Goal: Information Seeking & Learning: Learn about a topic

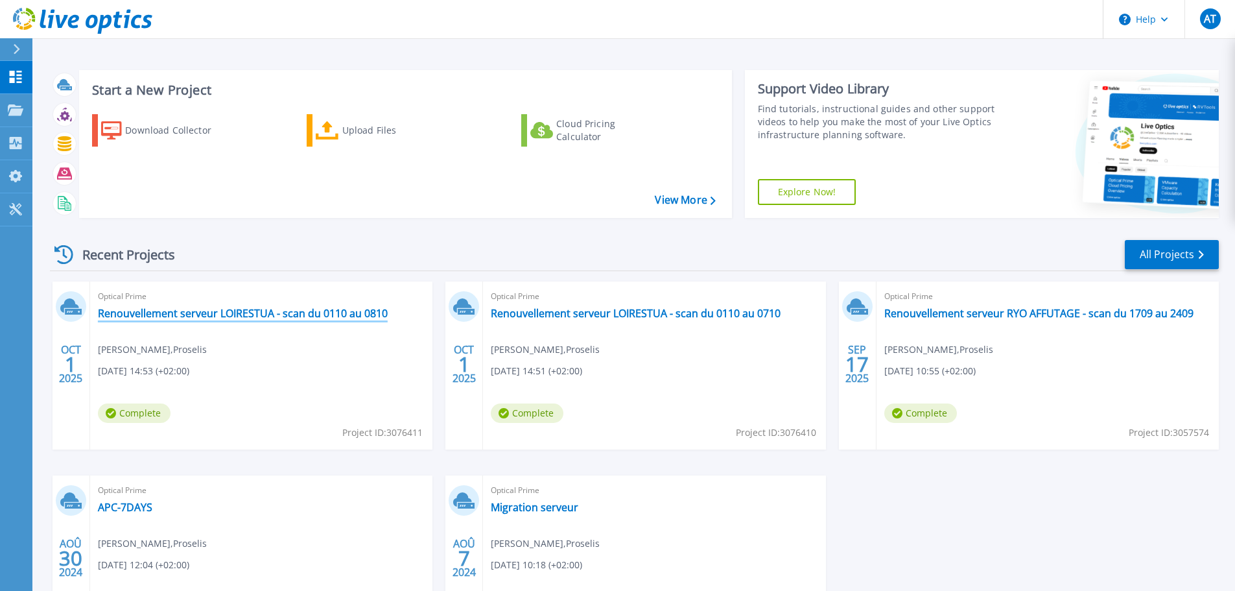
click at [250, 316] on link "Renouvellement serveur LOIRESTUA - scan du 0110 au 0810" at bounding box center [243, 313] width 290 height 13
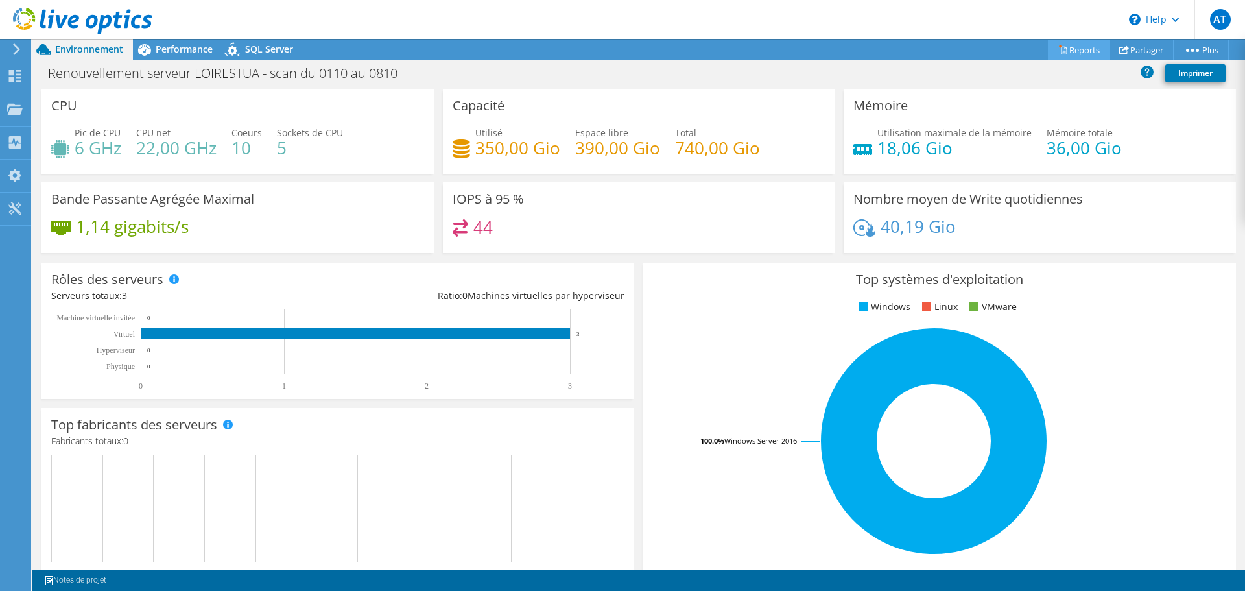
click at [1084, 47] on link "Reports" at bounding box center [1079, 50] width 62 height 20
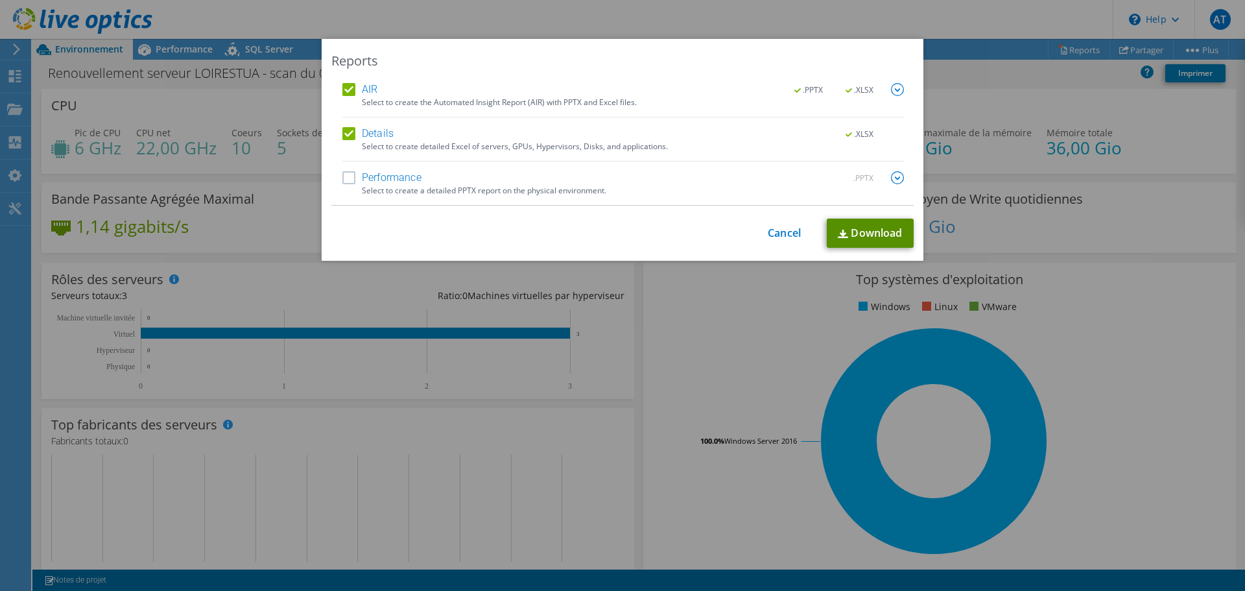
click at [839, 229] on link "Download" at bounding box center [869, 232] width 87 height 29
click at [779, 231] on link "Cancel" at bounding box center [784, 233] width 33 height 12
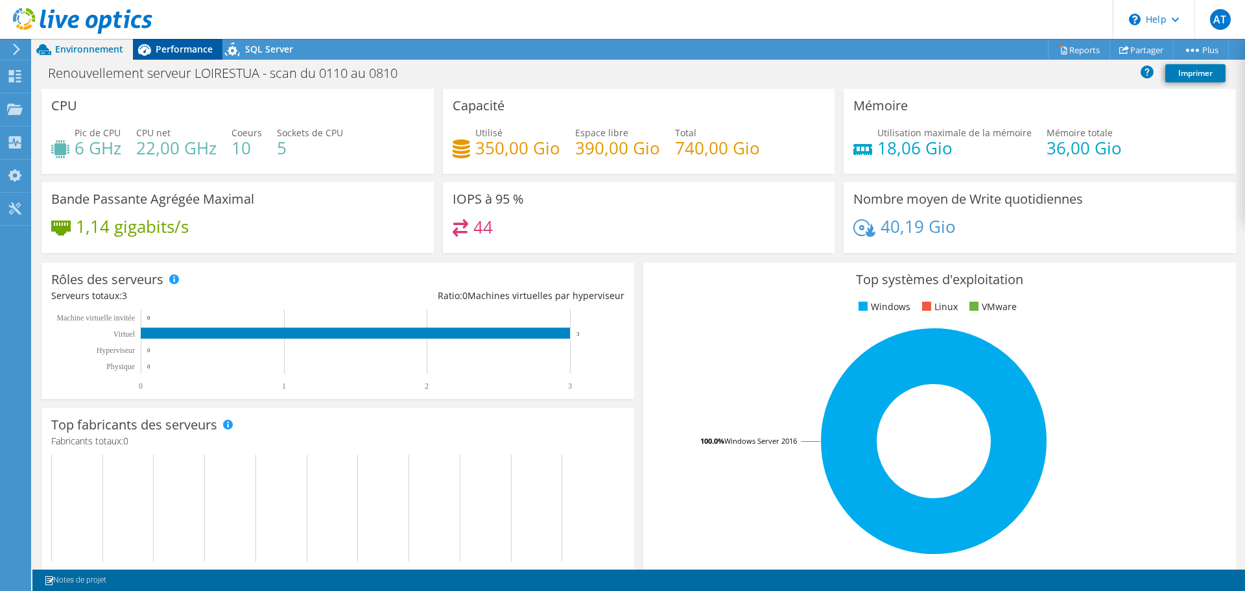
click at [182, 51] on span "Performance" at bounding box center [184, 49] width 57 height 12
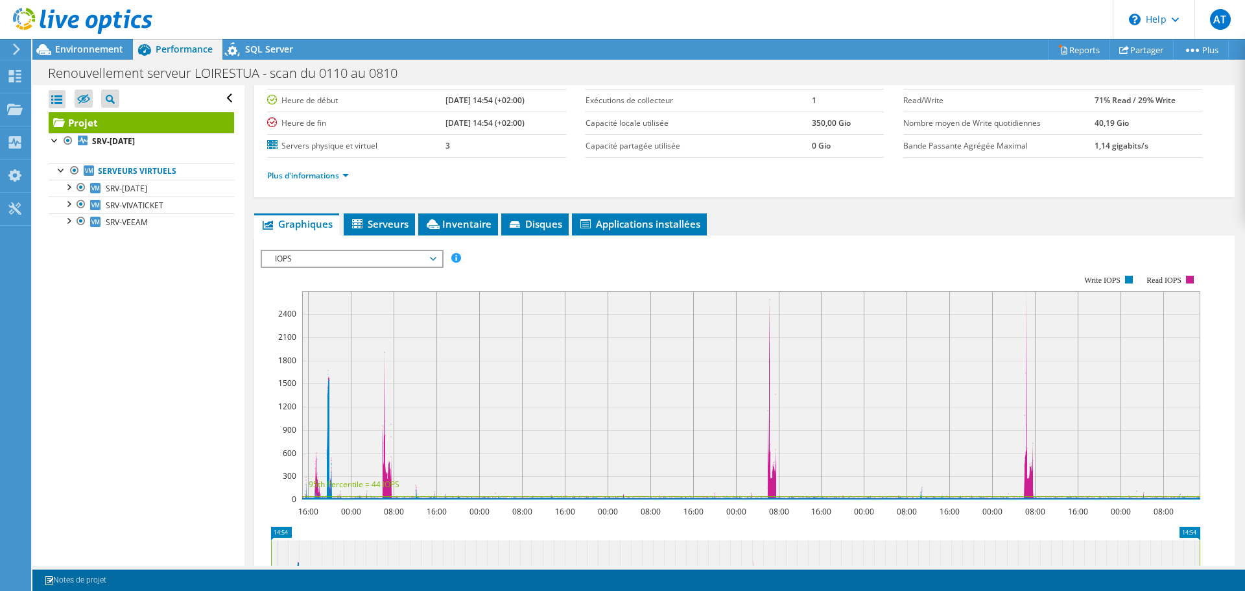
scroll to position [65, 0]
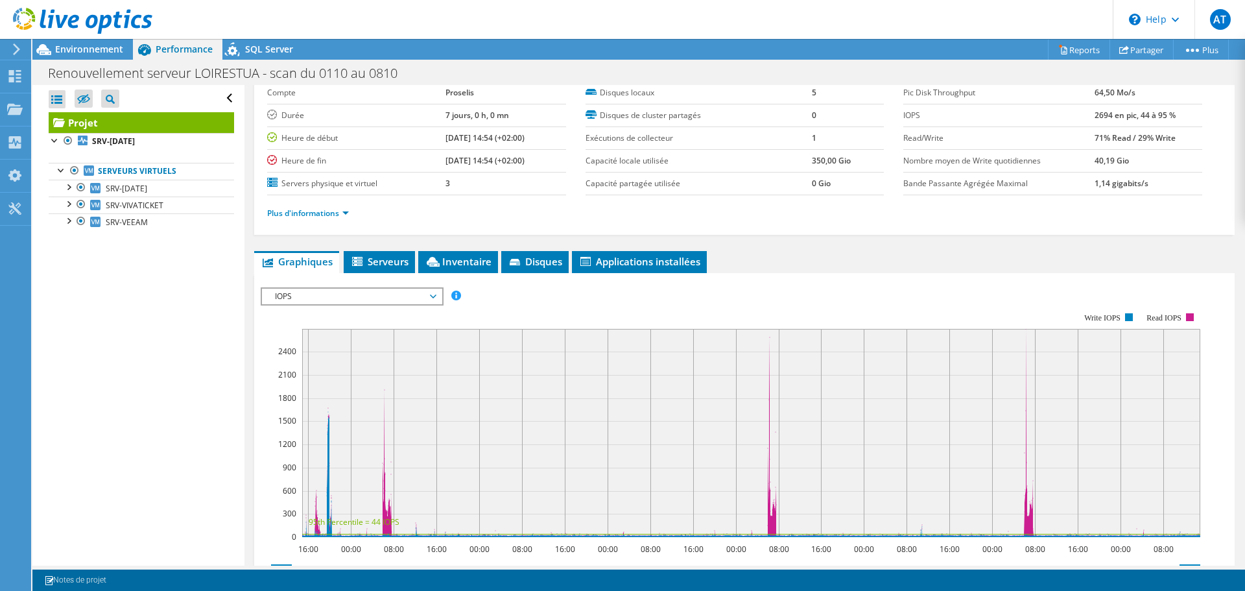
click at [412, 301] on span "IOPS" at bounding box center [351, 296] width 167 height 16
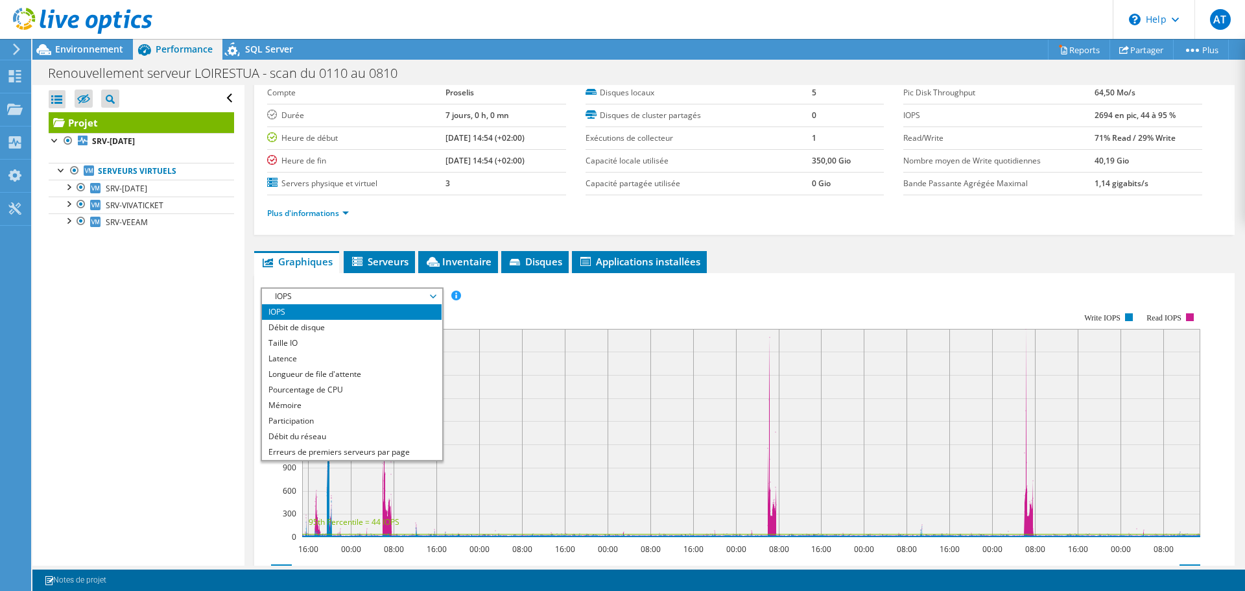
click at [412, 301] on span "IOPS" at bounding box center [351, 296] width 167 height 16
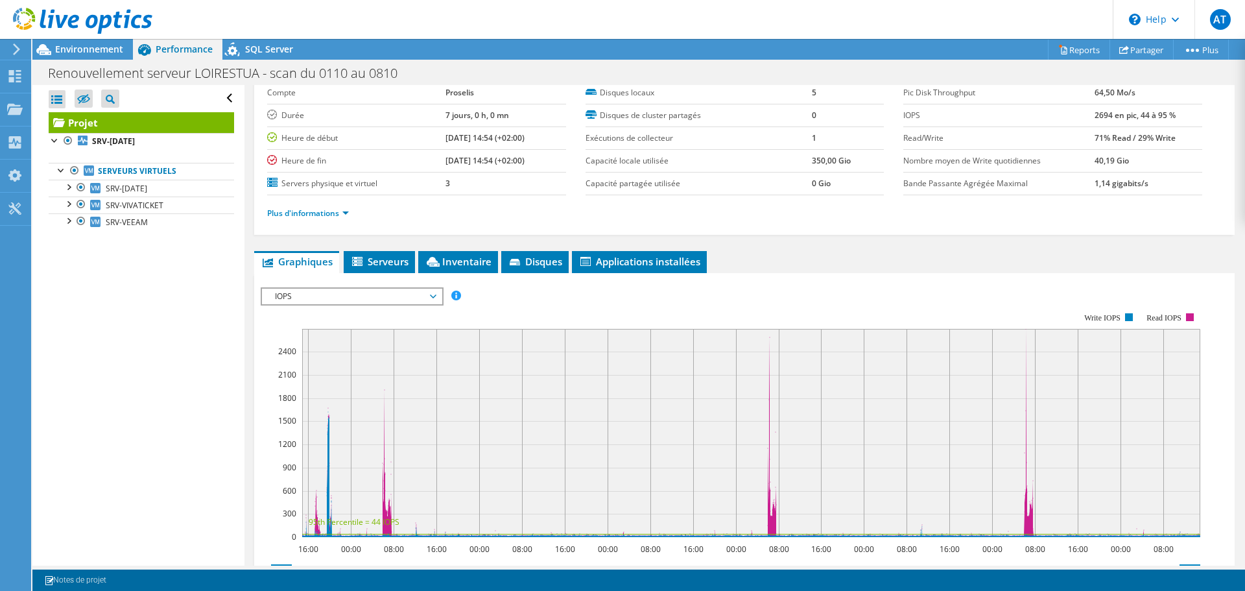
scroll to position [0, 0]
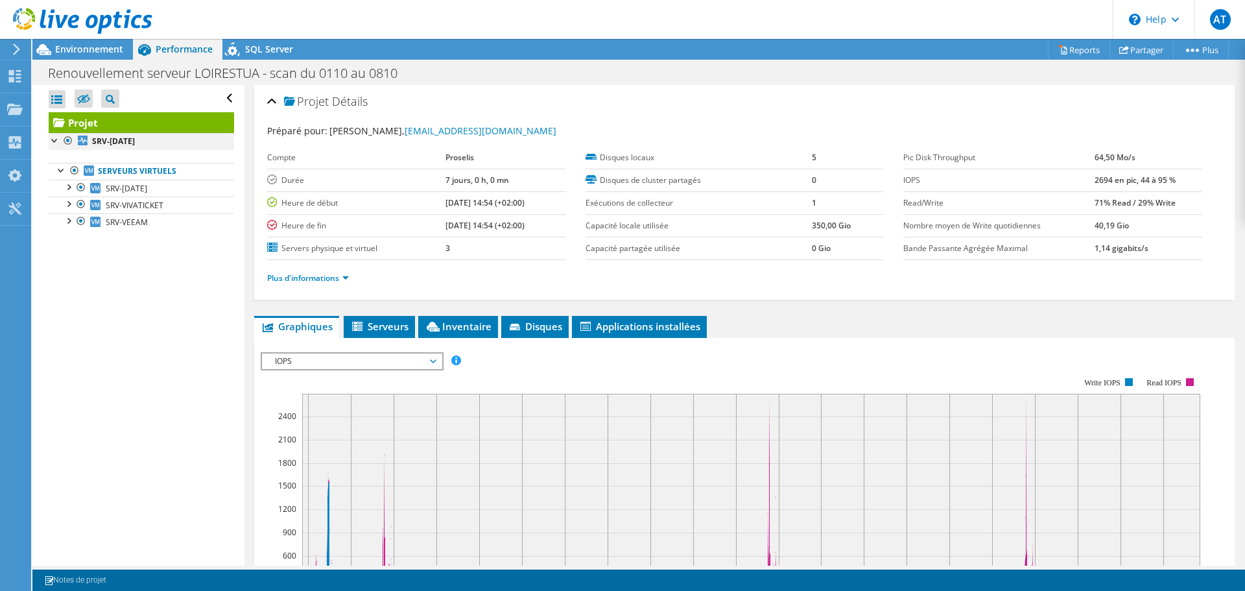
click at [54, 141] on div at bounding box center [55, 139] width 13 height 13
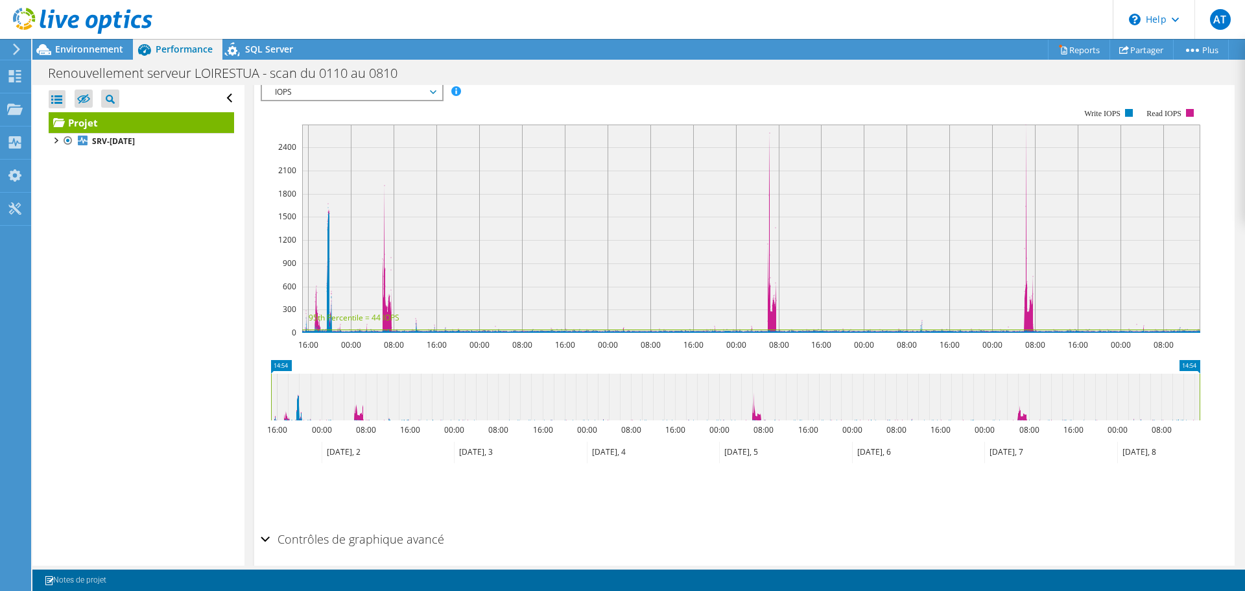
scroll to position [319, 0]
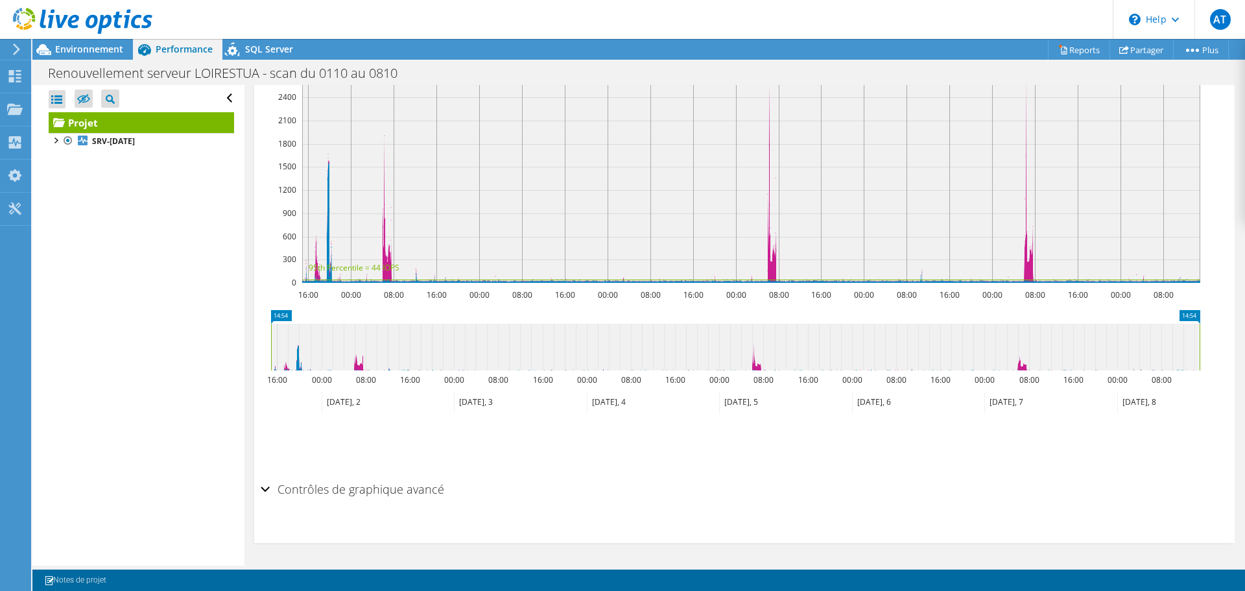
click at [375, 486] on h2 "Contrôles de graphique avancé" at bounding box center [352, 489] width 183 height 26
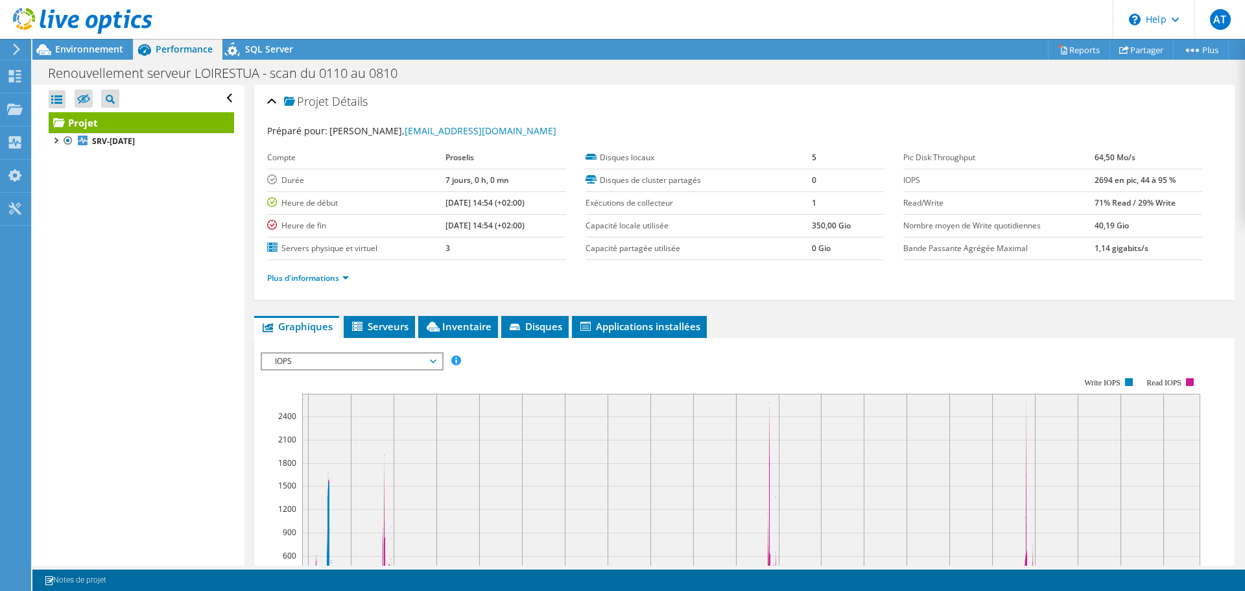
scroll to position [194, 0]
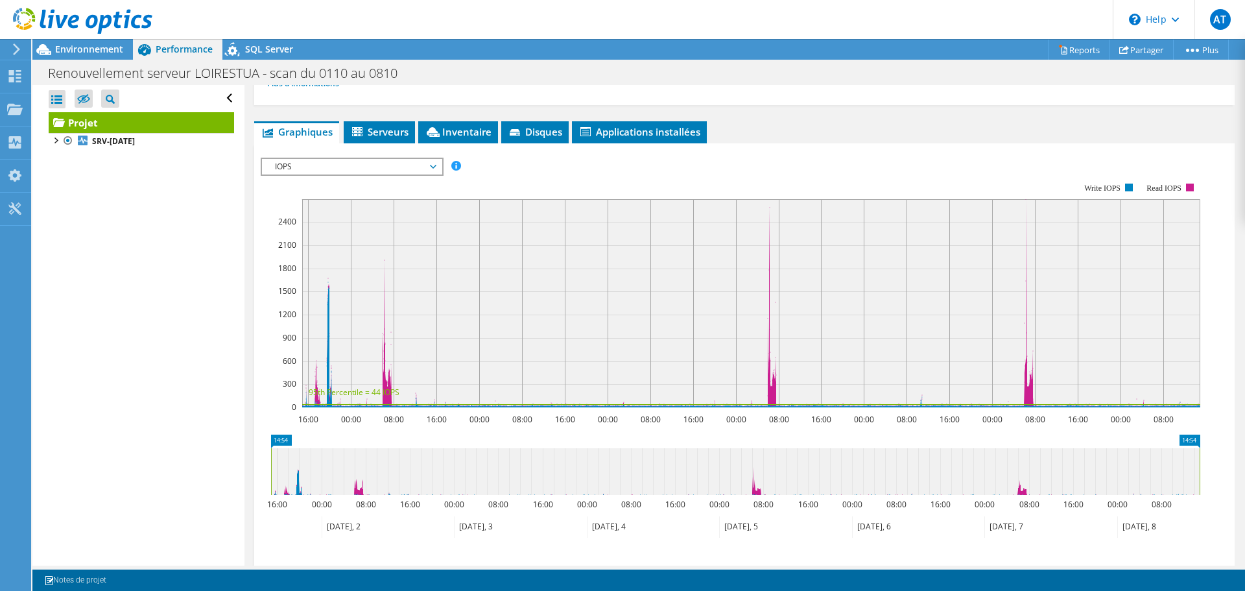
click at [418, 170] on span "IOPS" at bounding box center [351, 167] width 167 height 16
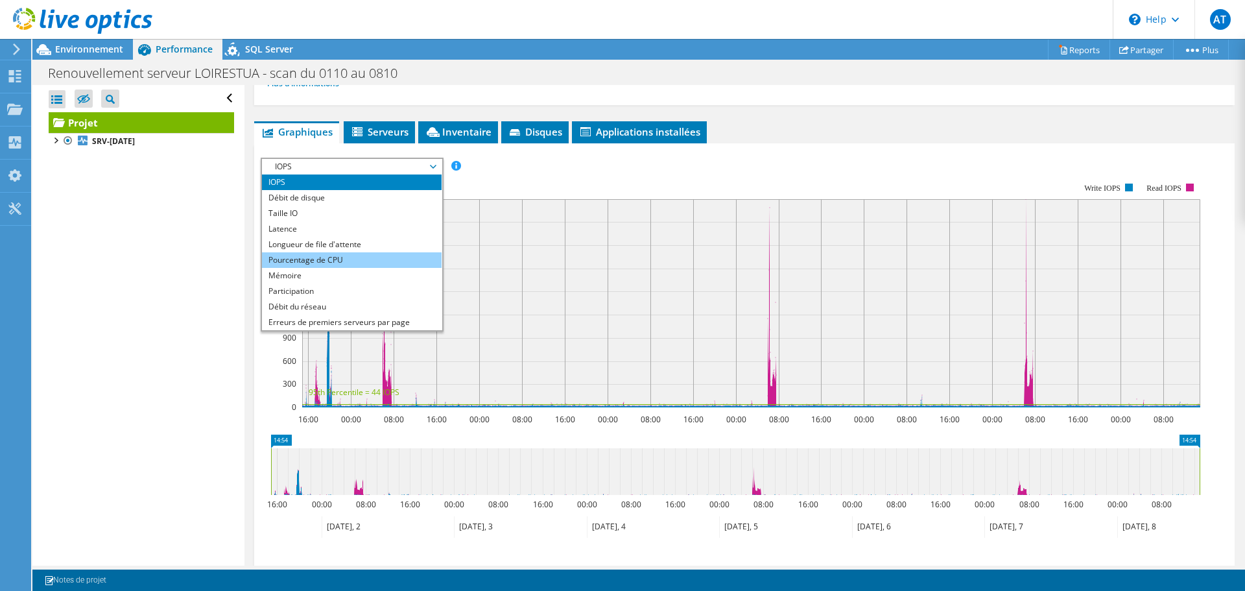
click at [340, 264] on li "Pourcentage de CPU" at bounding box center [352, 260] width 180 height 16
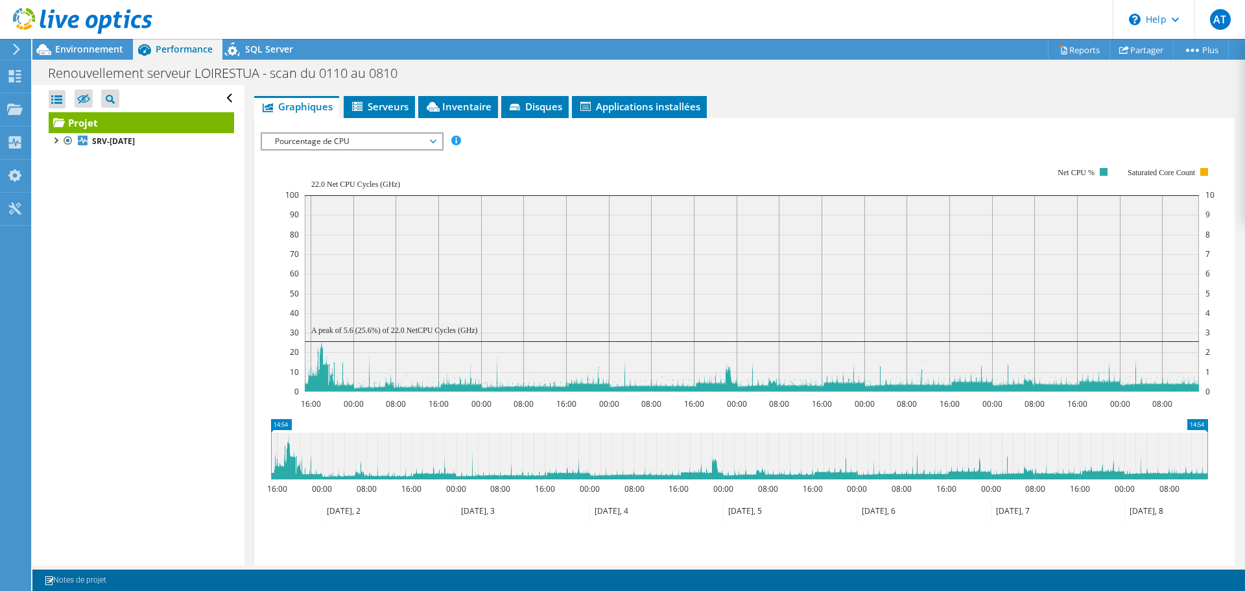
scroll to position [56, 0]
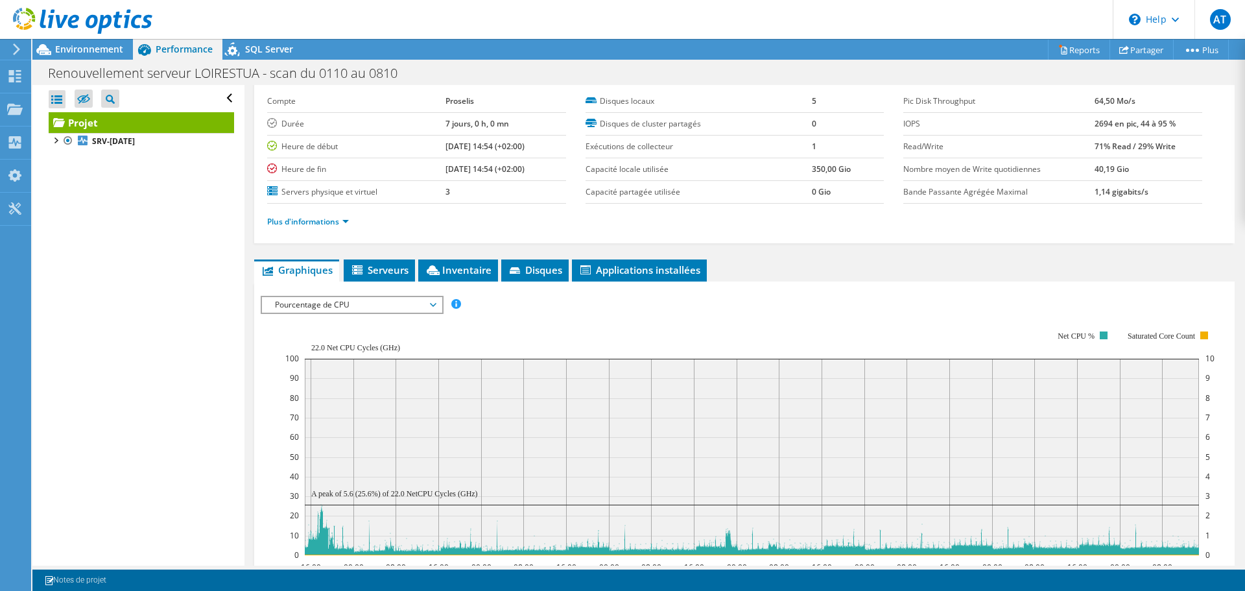
click at [537, 432] on rect at bounding box center [752, 456] width 894 height 196
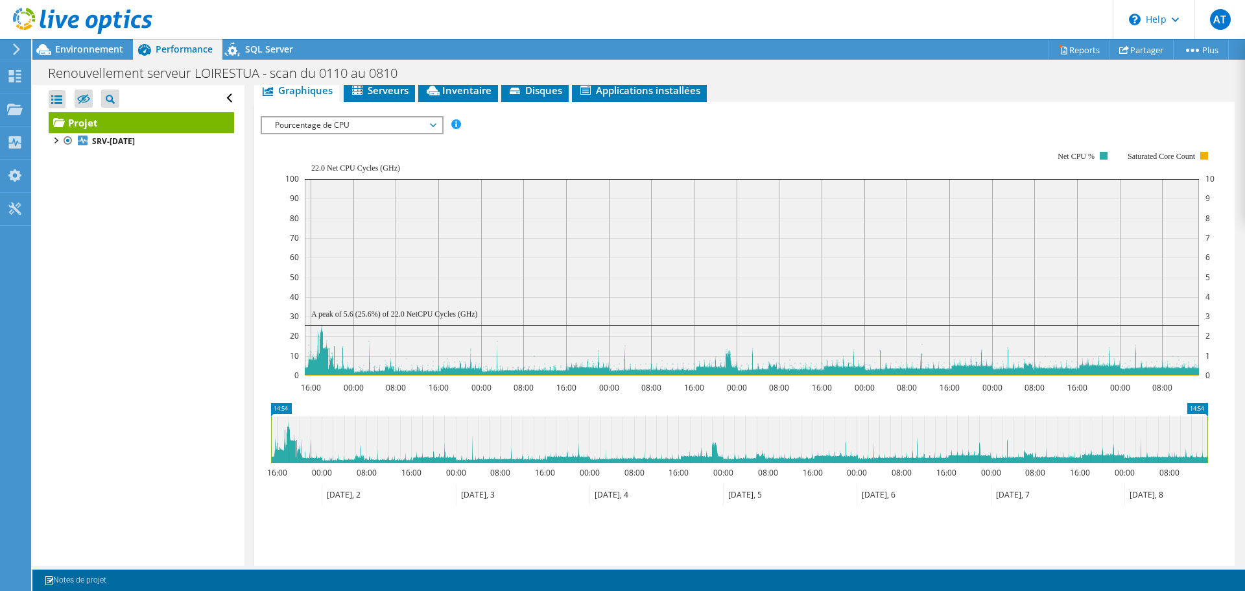
scroll to position [121, 0]
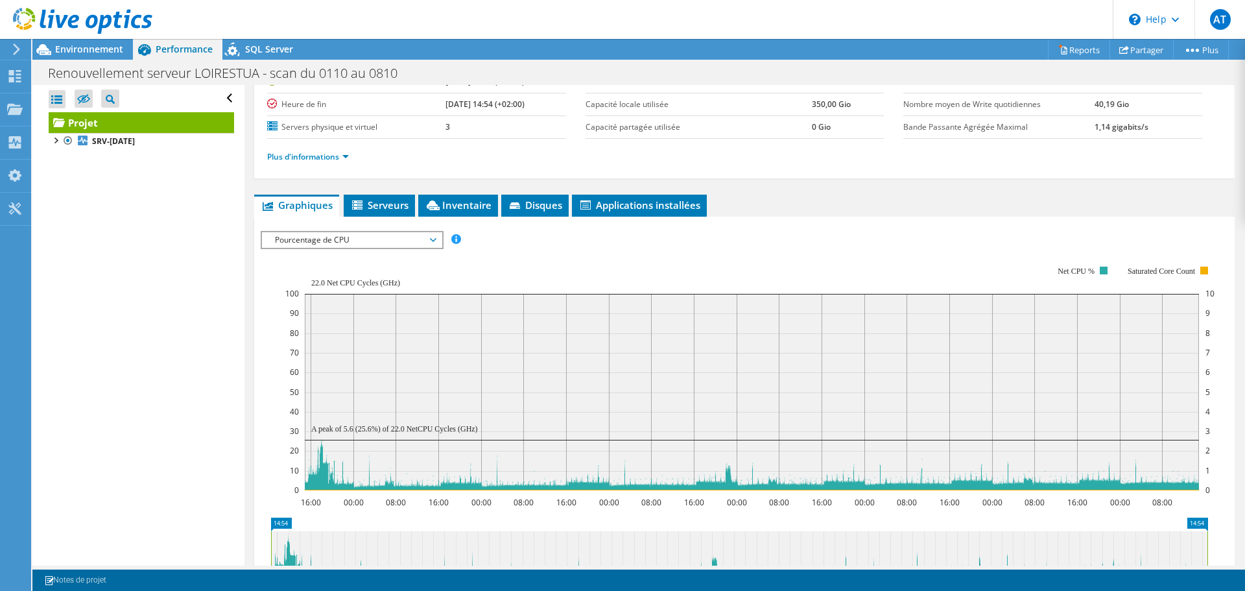
click at [375, 246] on span "Pourcentage de CPU" at bounding box center [351, 240] width 167 height 16
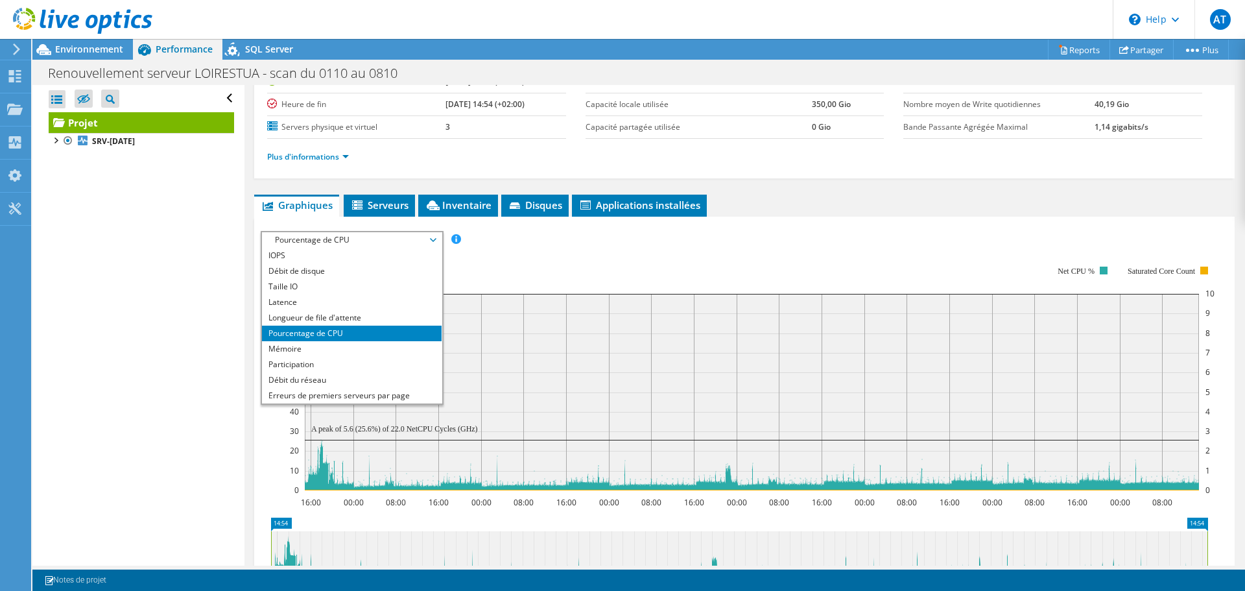
click at [666, 256] on rect at bounding box center [749, 377] width 929 height 259
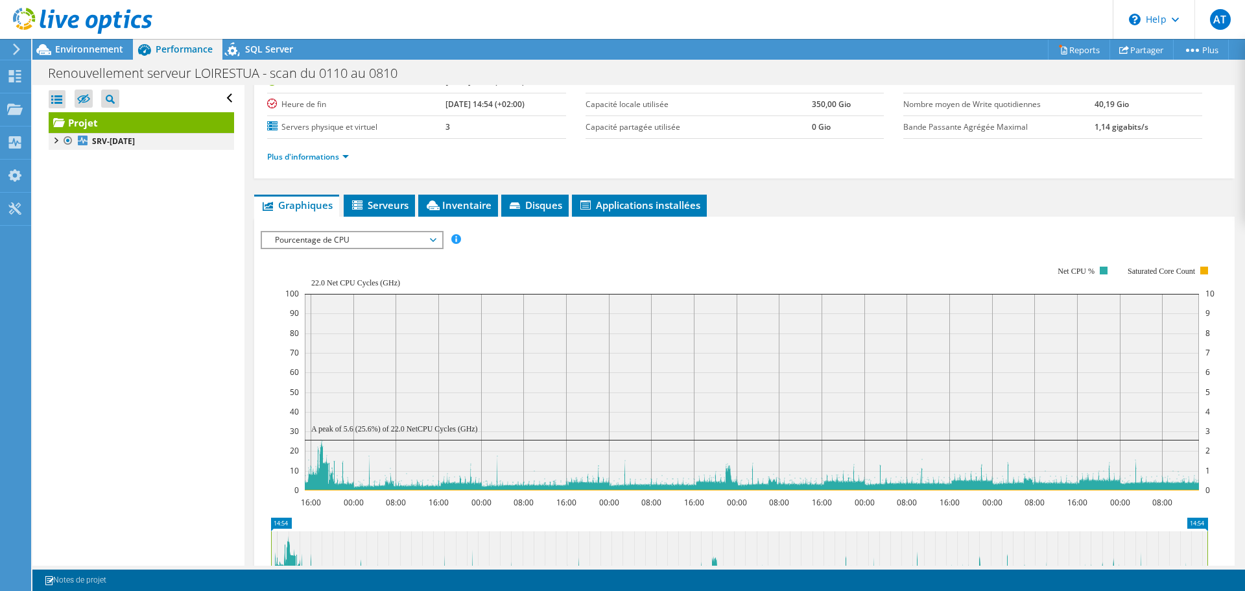
click at [55, 140] on div at bounding box center [55, 139] width 13 height 13
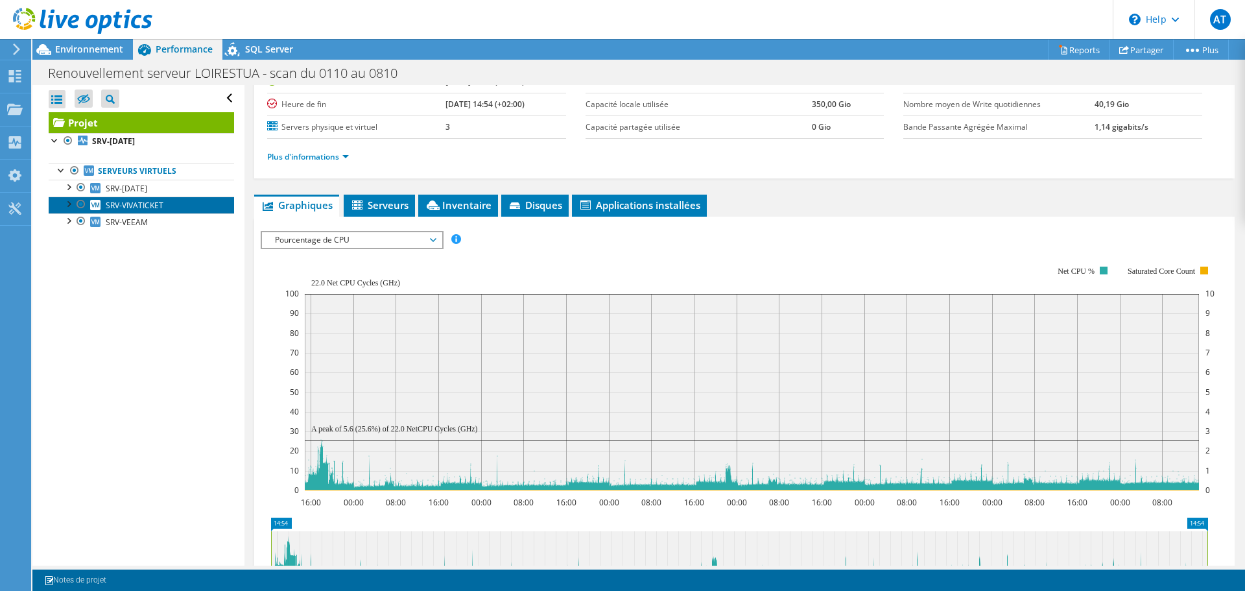
click at [183, 205] on link "SRV-VIVATICKET" at bounding box center [141, 204] width 185 height 17
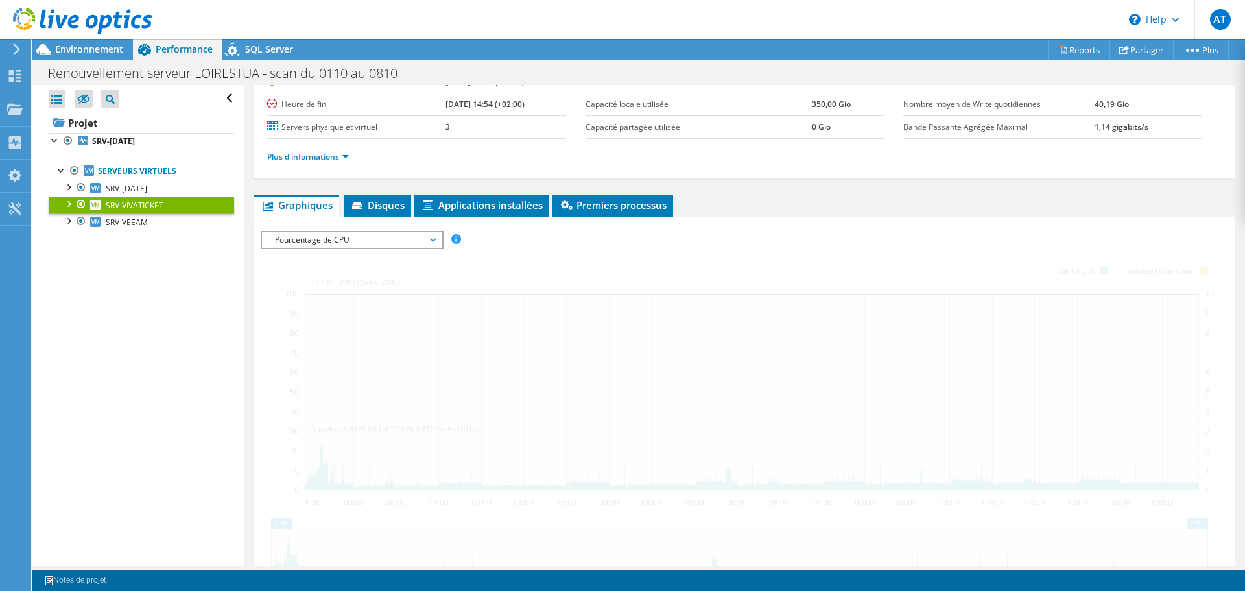
click at [182, 205] on link "SRV-VIVATICKET" at bounding box center [141, 204] width 185 height 17
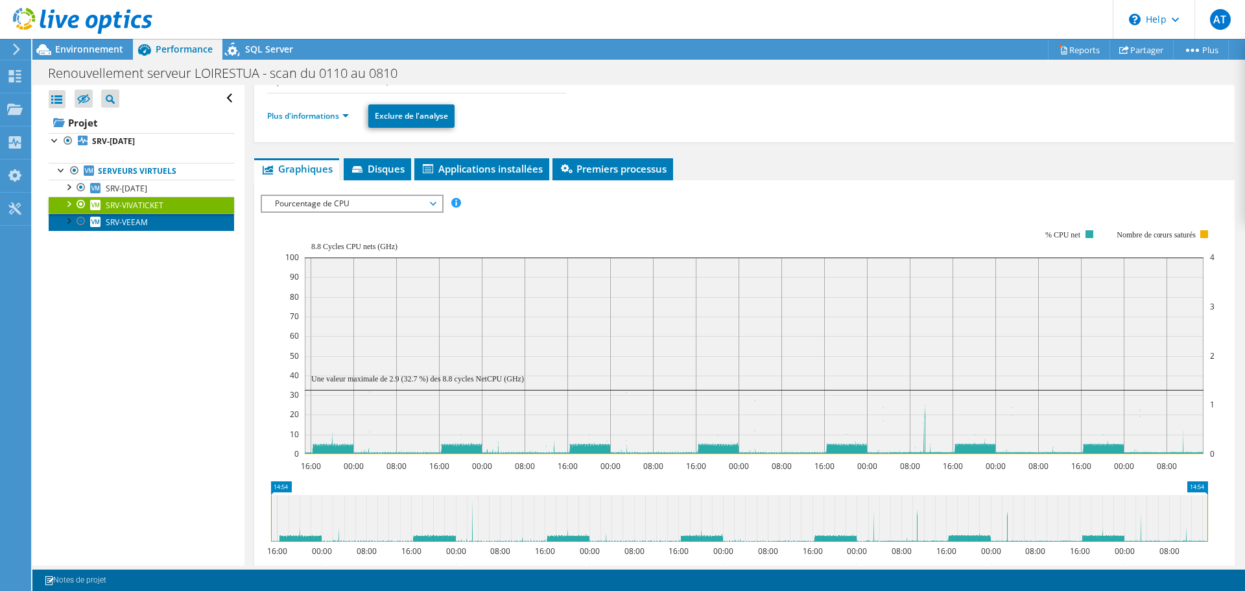
click at [153, 227] on link "SRV-VEEAM" at bounding box center [141, 221] width 185 height 17
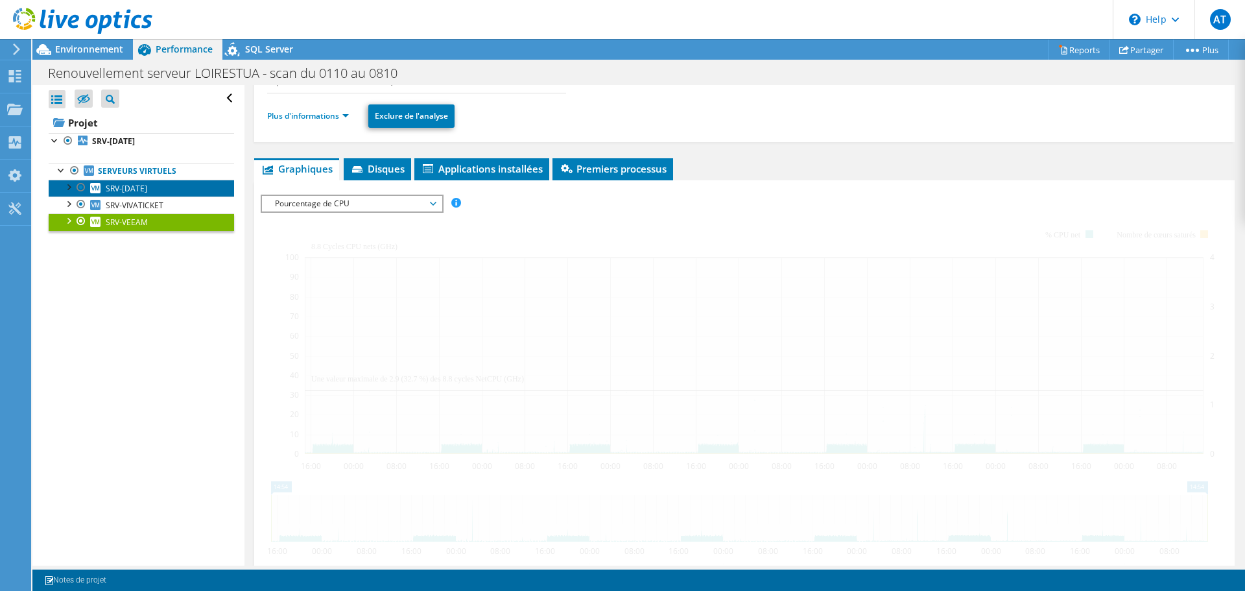
click at [158, 185] on link "SRV-[DATE]" at bounding box center [141, 188] width 185 height 17
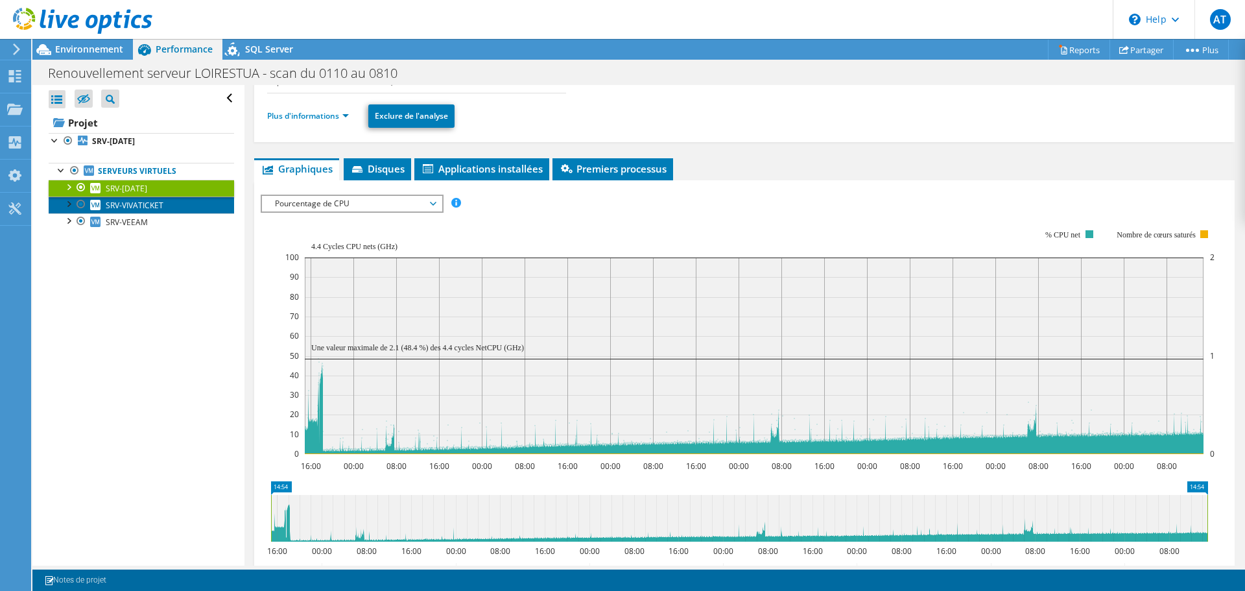
click at [176, 205] on link "SRV-VIVATICKET" at bounding box center [141, 204] width 185 height 17
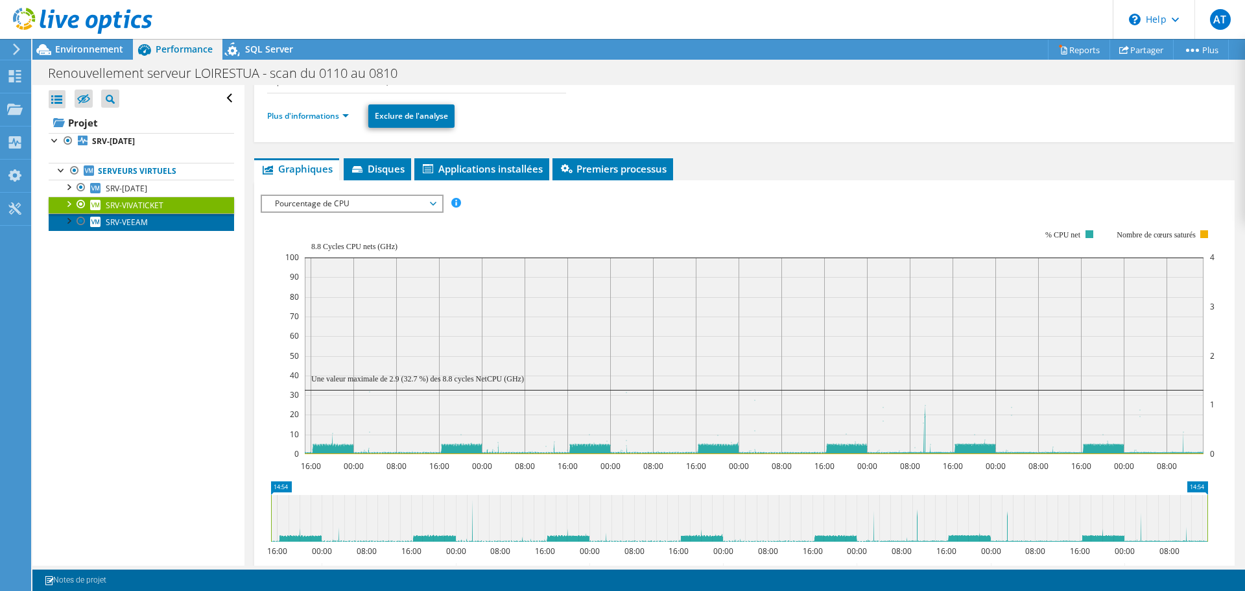
click at [172, 222] on link "SRV-VEEAM" at bounding box center [141, 221] width 185 height 17
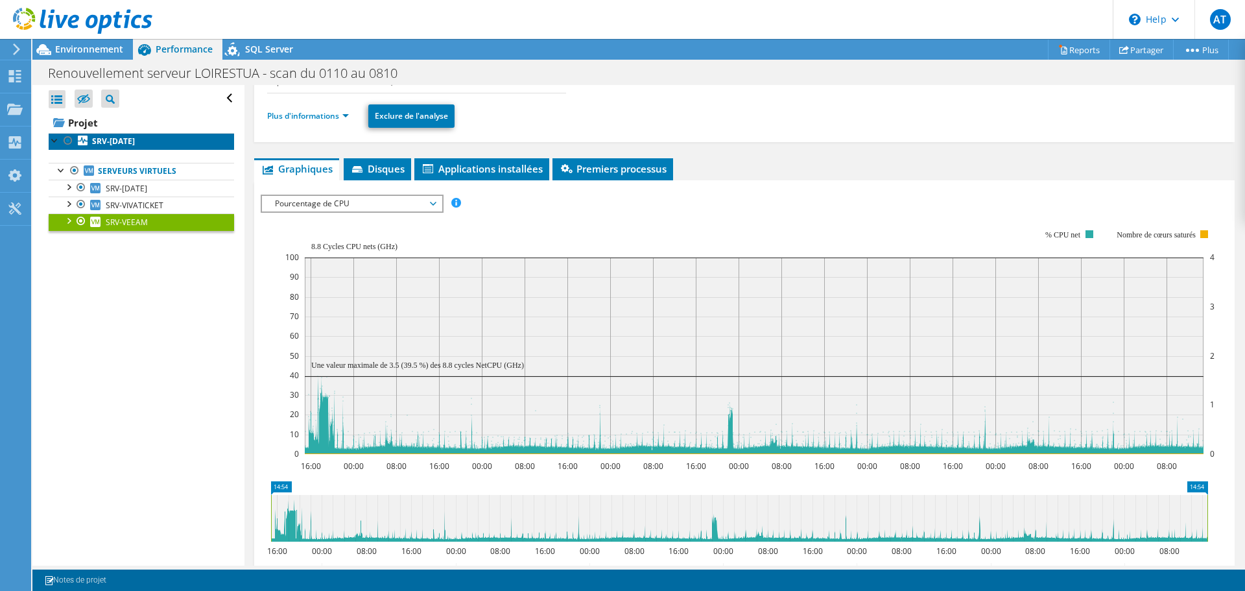
click at [171, 142] on link "SRV-[DATE]" at bounding box center [141, 141] width 185 height 17
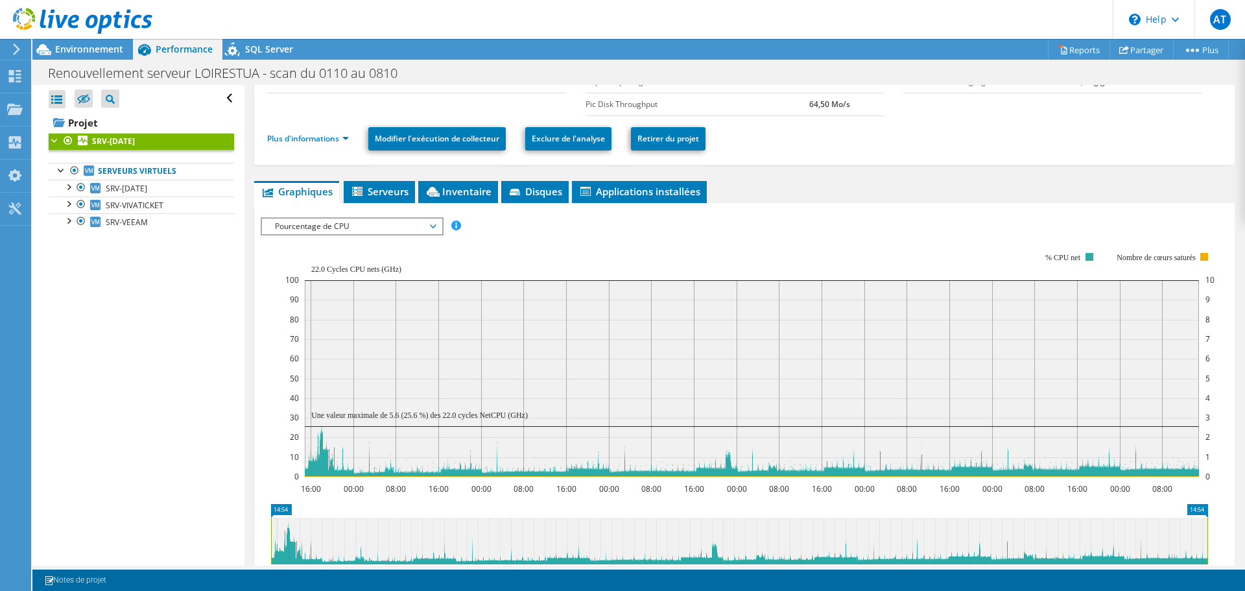
scroll to position [186, 0]
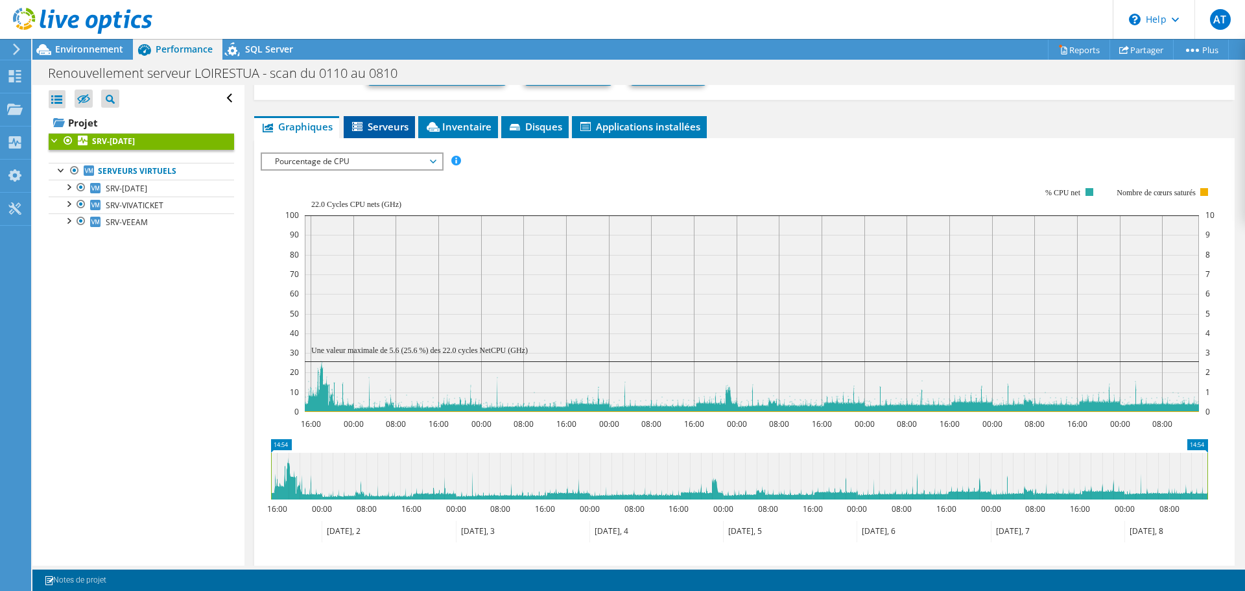
click at [402, 129] on span "Serveurs" at bounding box center [379, 126] width 58 height 13
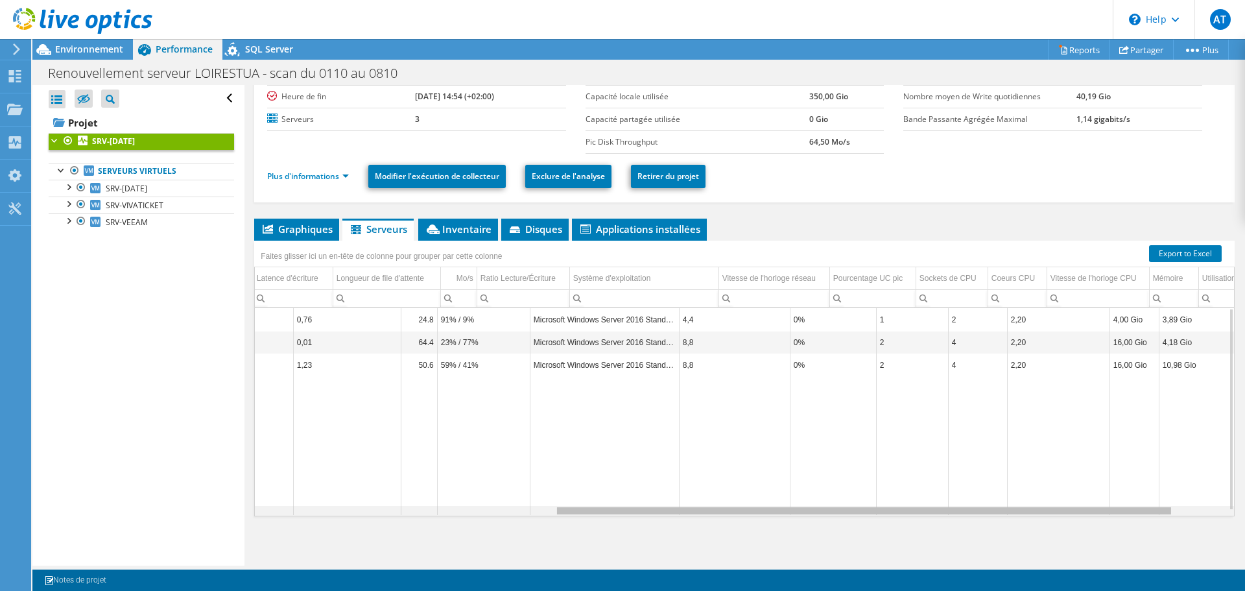
scroll to position [0, 555]
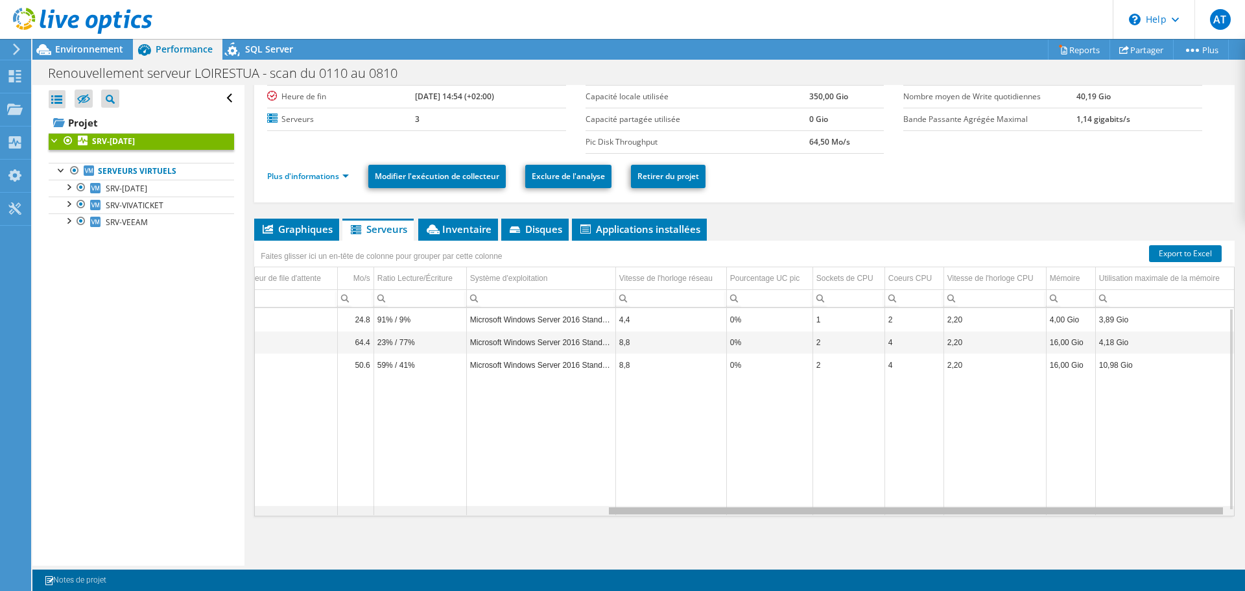
drag, startPoint x: 767, startPoint y: 513, endPoint x: 1149, endPoint y: 494, distance: 382.3
click at [1149, 494] on body "AT Utilisateur final [PERSON_NAME] [PERSON_NAME][EMAIL_ADDRESS][DOMAIN_NAME] Pr…" at bounding box center [622, 295] width 1245 height 591
drag, startPoint x: 989, startPoint y: 515, endPoint x: 980, endPoint y: 515, distance: 8.4
click at [980, 515] on div "SRV-[DATE] 23 280,00 Gio 120,00 Gio 160,00 Gio 23 6 0,76 24.8 91% / 9% Microsof…" at bounding box center [744, 411] width 980 height 209
drag, startPoint x: 979, startPoint y: 513, endPoint x: 996, endPoint y: 513, distance: 16.2
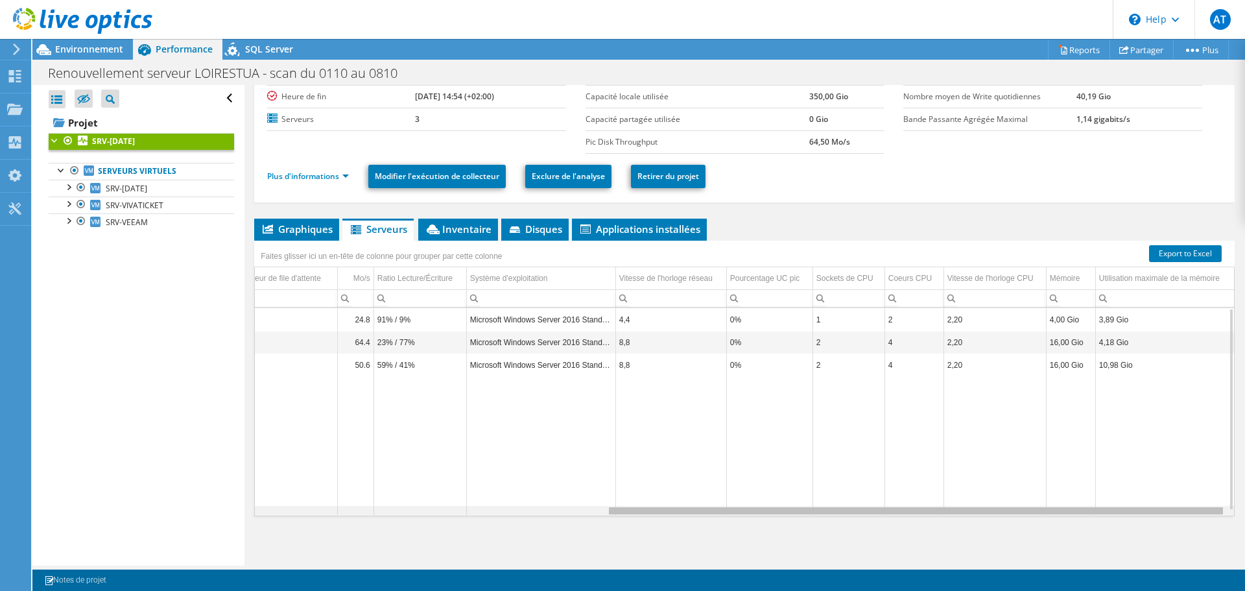
click at [996, 513] on body "AT Utilisateur final [PERSON_NAME] [PERSON_NAME][EMAIL_ADDRESS][DOMAIN_NAME] Pr…" at bounding box center [622, 295] width 1245 height 591
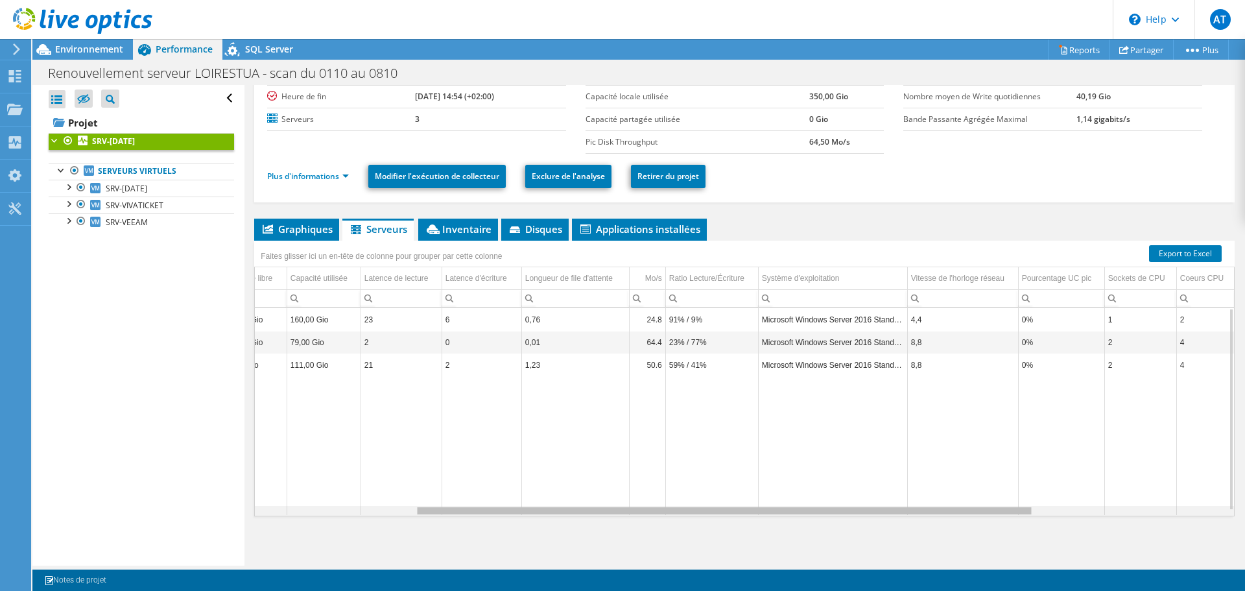
drag, startPoint x: 769, startPoint y: 511, endPoint x: 572, endPoint y: 511, distance: 197.7
click at [572, 511] on body "AT Utilisateur final [PERSON_NAME] [PERSON_NAME][EMAIL_ADDRESS][DOMAIN_NAME] Pr…" at bounding box center [622, 295] width 1245 height 591
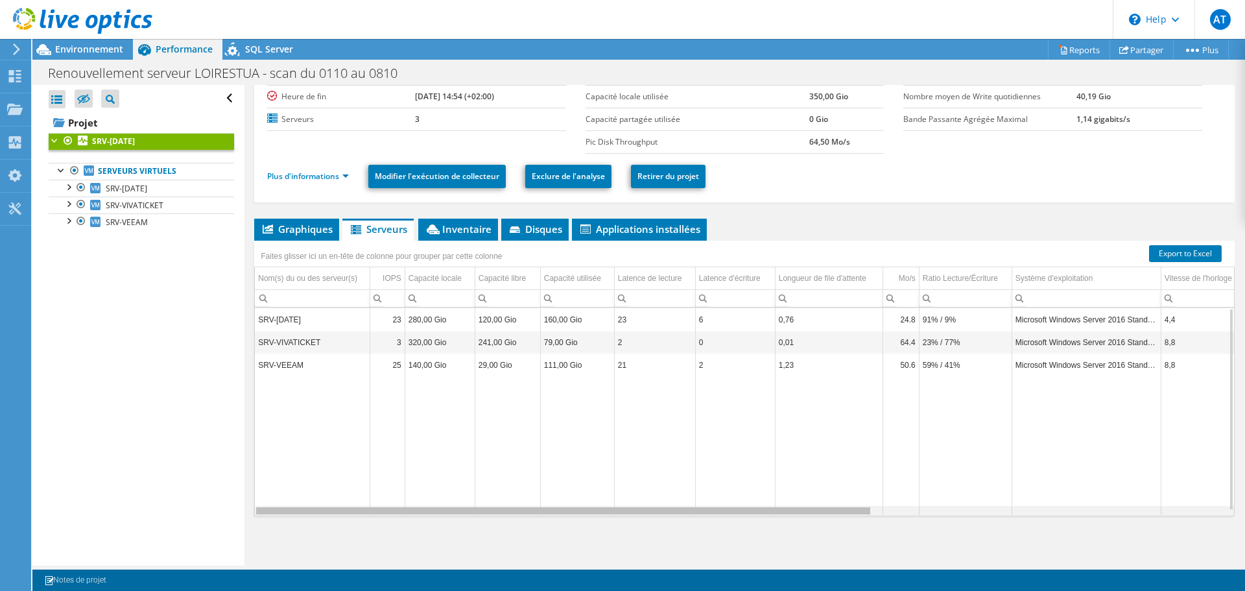
drag, startPoint x: 654, startPoint y: 513, endPoint x: 443, endPoint y: 521, distance: 211.5
click at [443, 521] on body "AT Utilisateur final [PERSON_NAME] [PERSON_NAME][EMAIL_ADDRESS][DOMAIN_NAME] Pr…" at bounding box center [622, 295] width 1245 height 591
click at [335, 176] on link "Plus d'informations" at bounding box center [308, 175] width 82 height 11
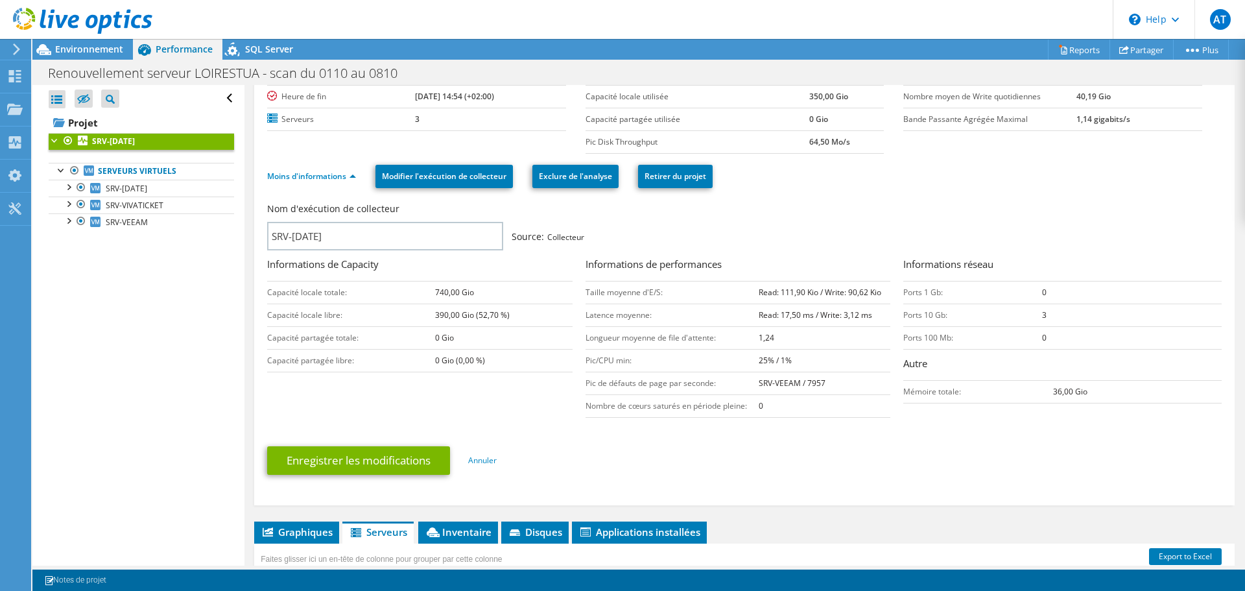
click at [788, 360] on td "25% / 1%" at bounding box center [824, 360] width 132 height 23
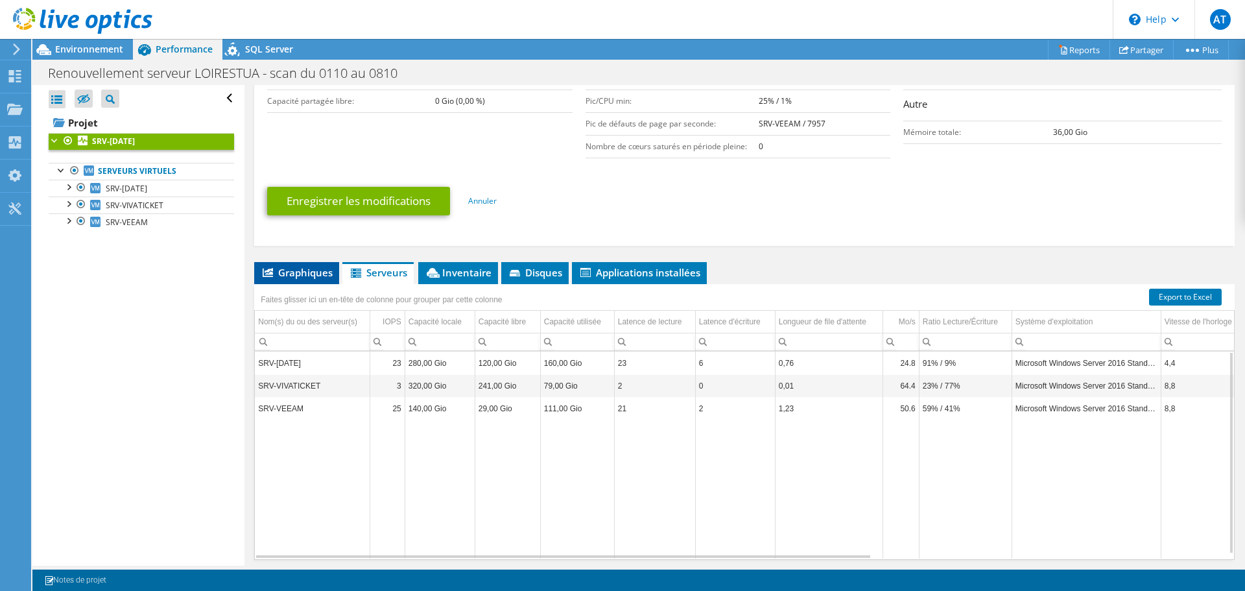
click at [284, 277] on span "Graphiques" at bounding box center [297, 272] width 72 height 13
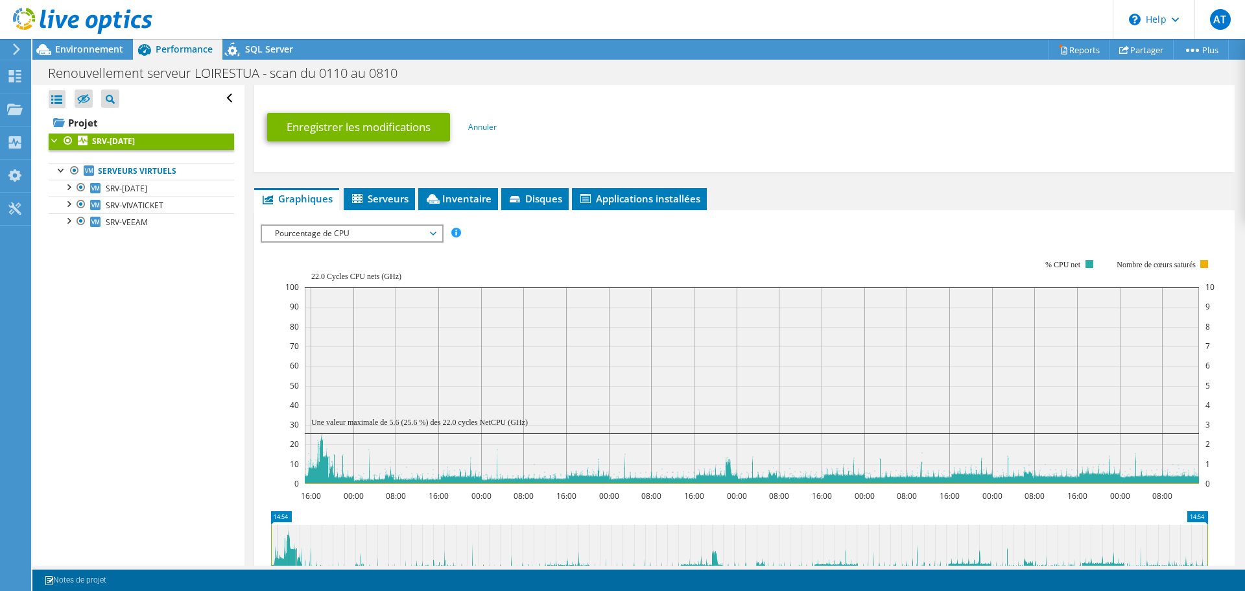
scroll to position [410, 0]
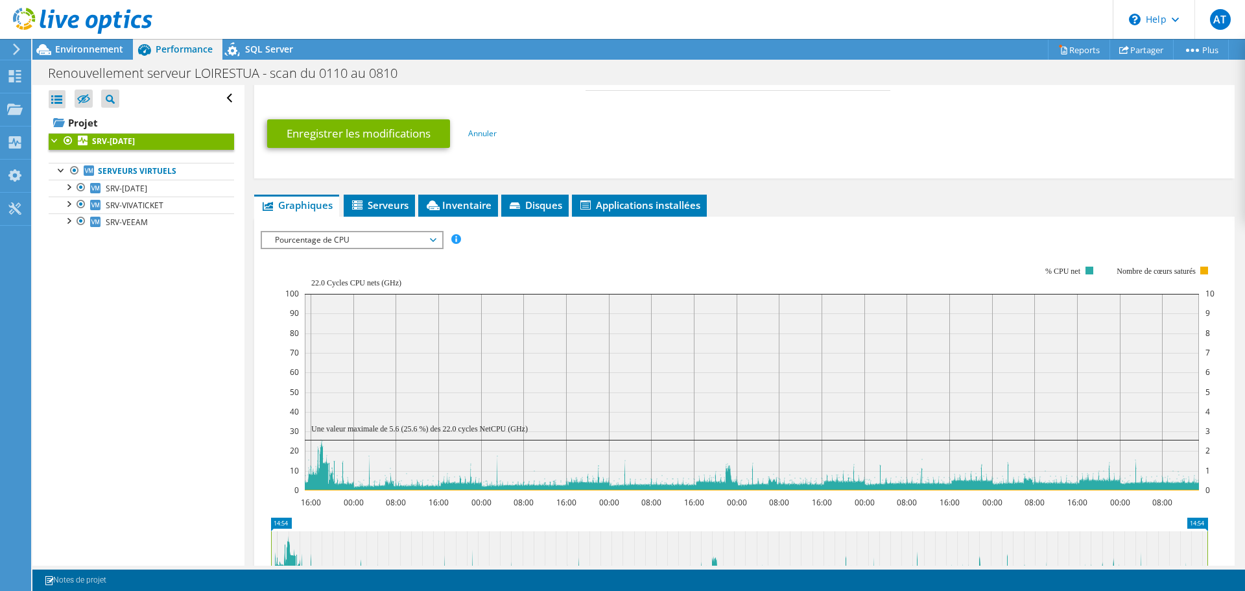
click at [404, 232] on span "Pourcentage de CPU" at bounding box center [351, 240] width 167 height 16
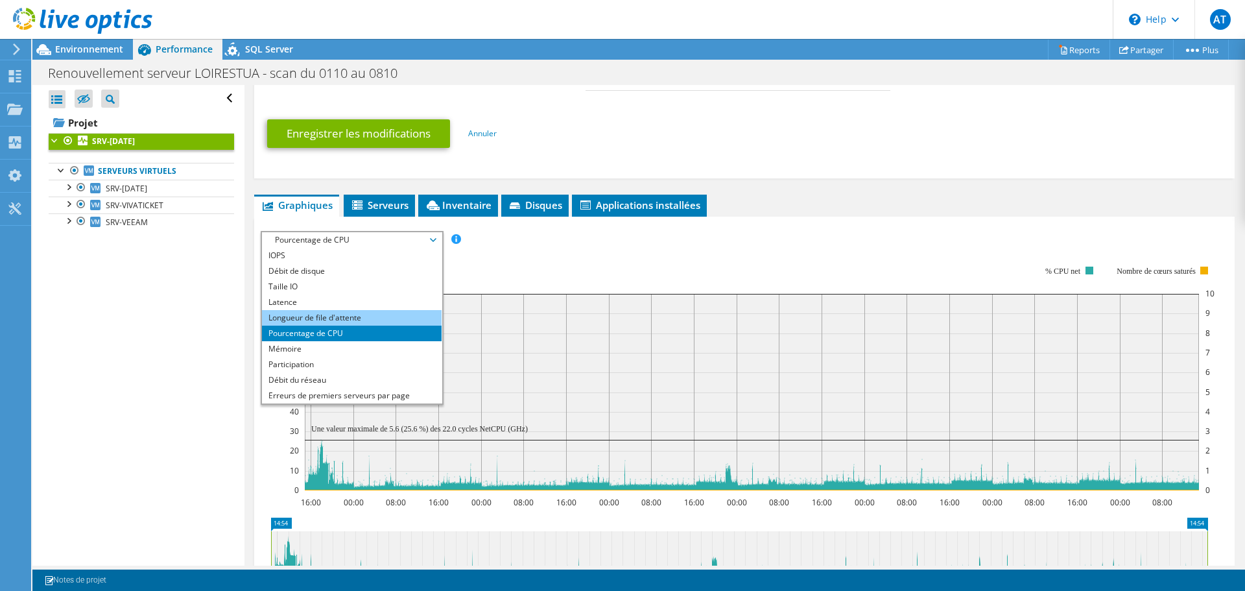
scroll to position [47, 0]
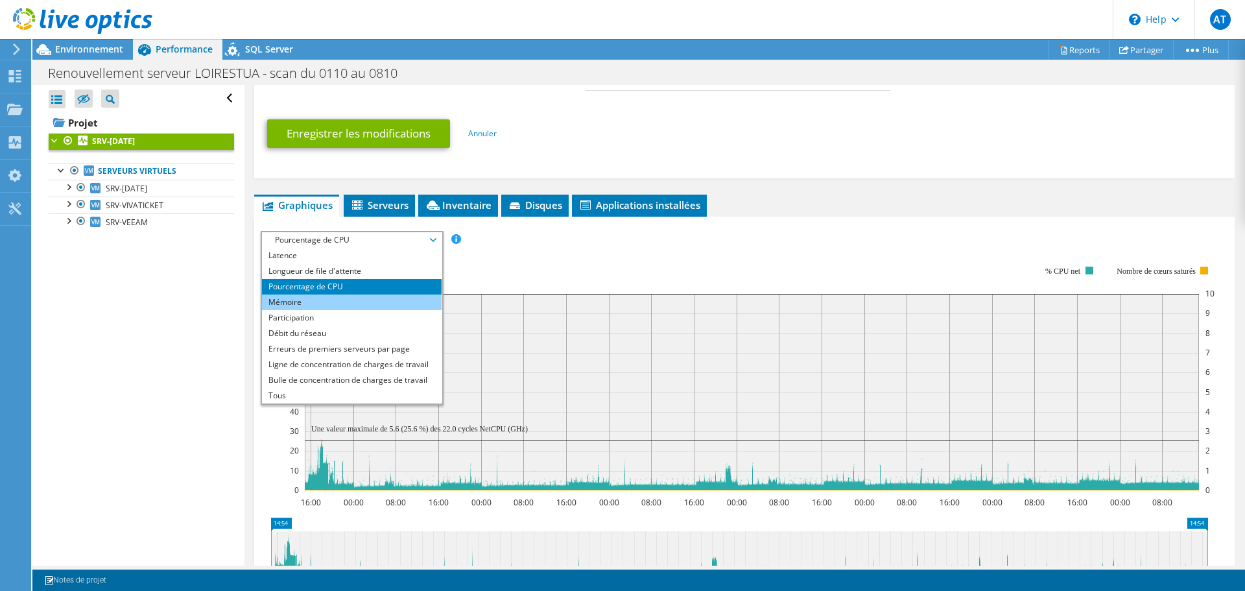
click at [320, 307] on li "Mémoire" at bounding box center [352, 302] width 180 height 16
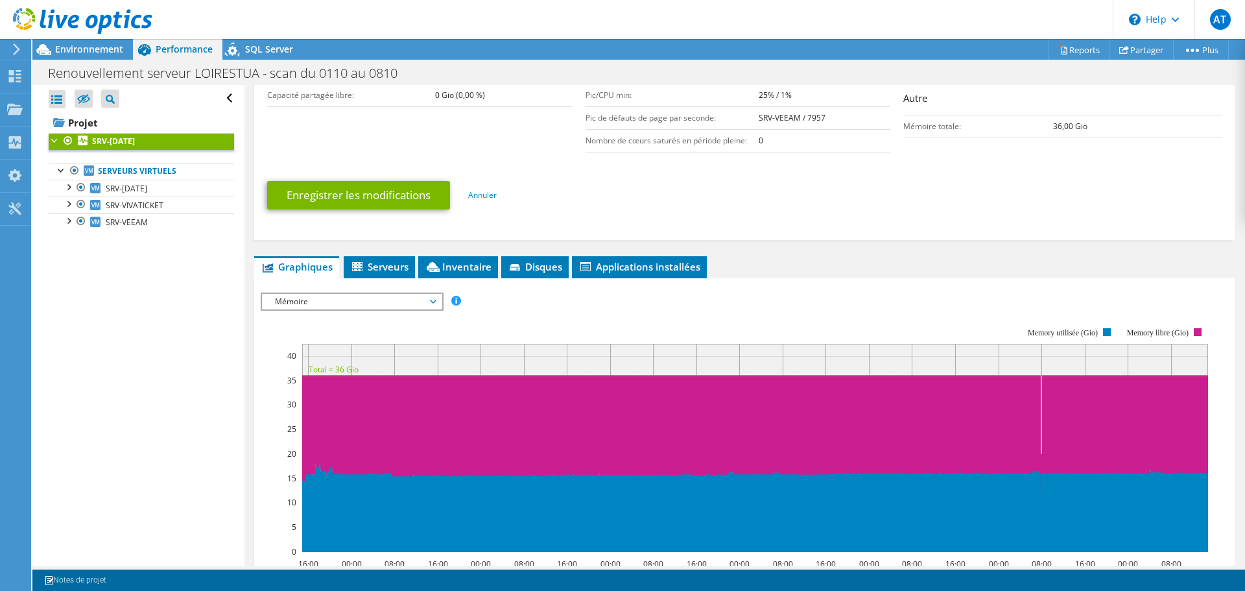
scroll to position [346, 0]
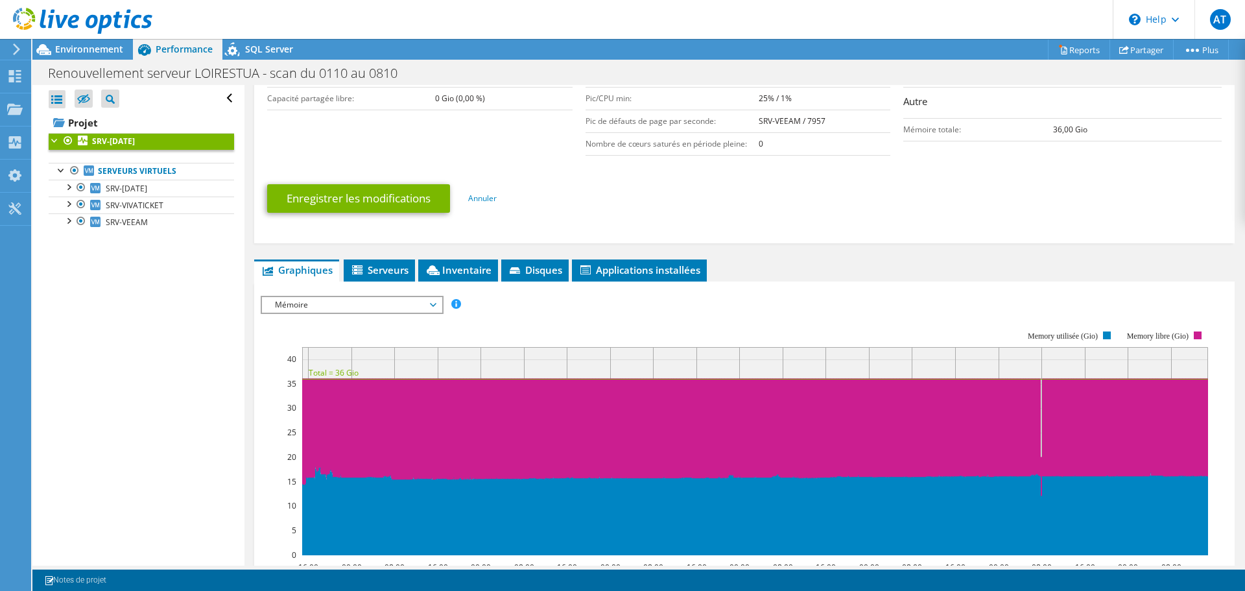
click at [287, 301] on span "Mémoire" at bounding box center [351, 305] width 167 height 16
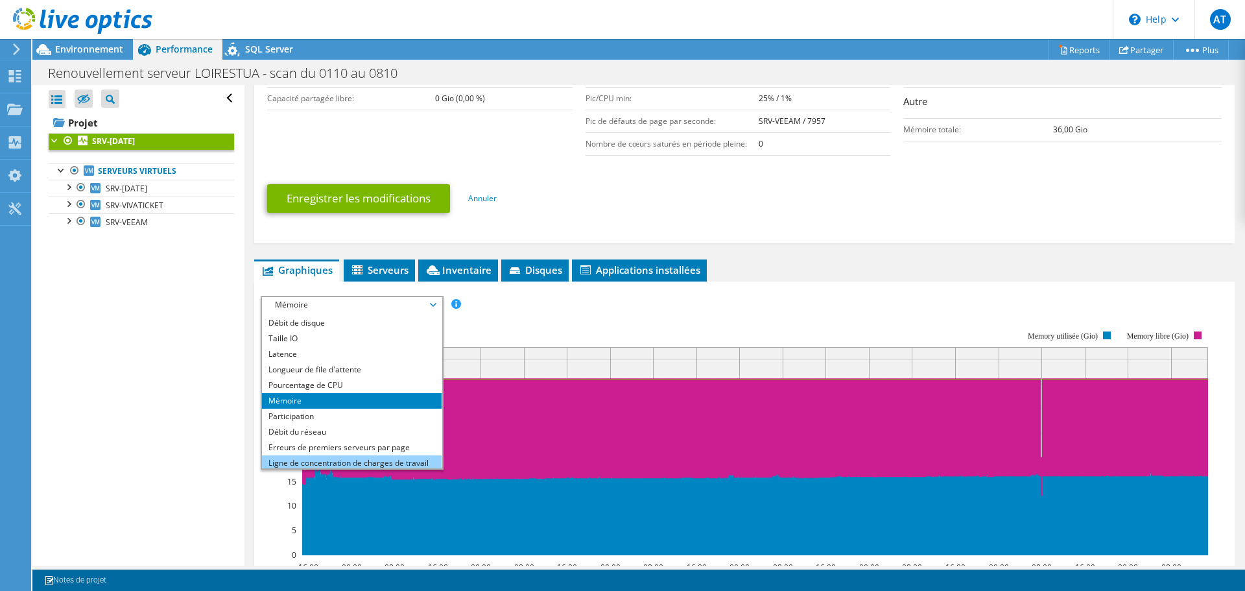
scroll to position [0, 0]
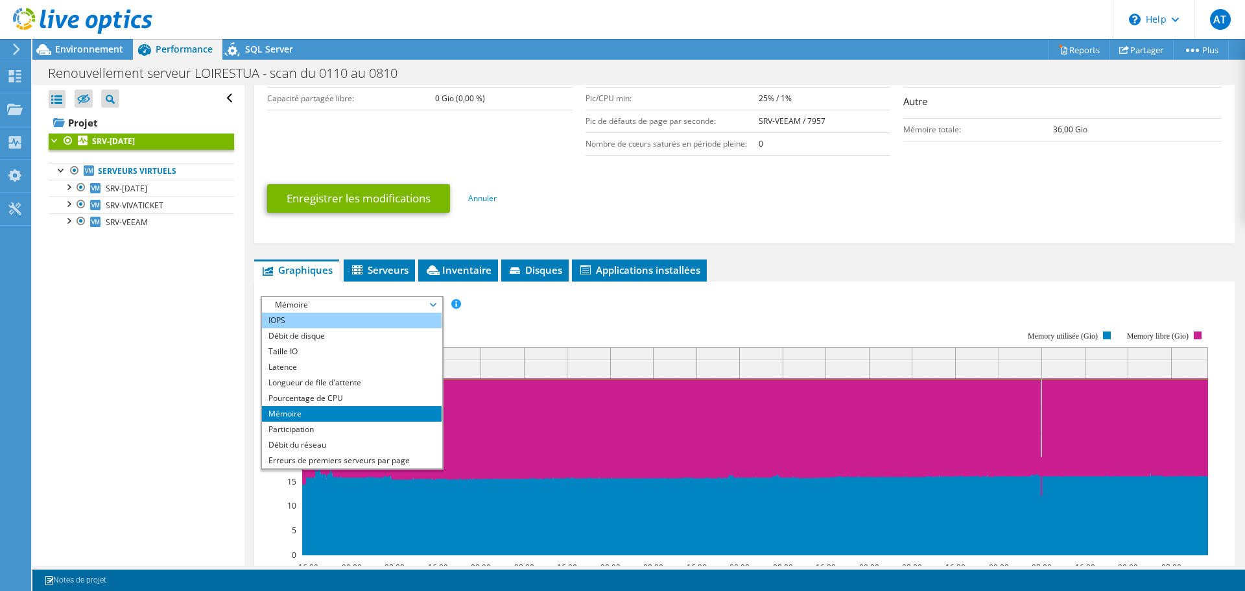
click at [312, 314] on li "IOPS" at bounding box center [352, 320] width 180 height 16
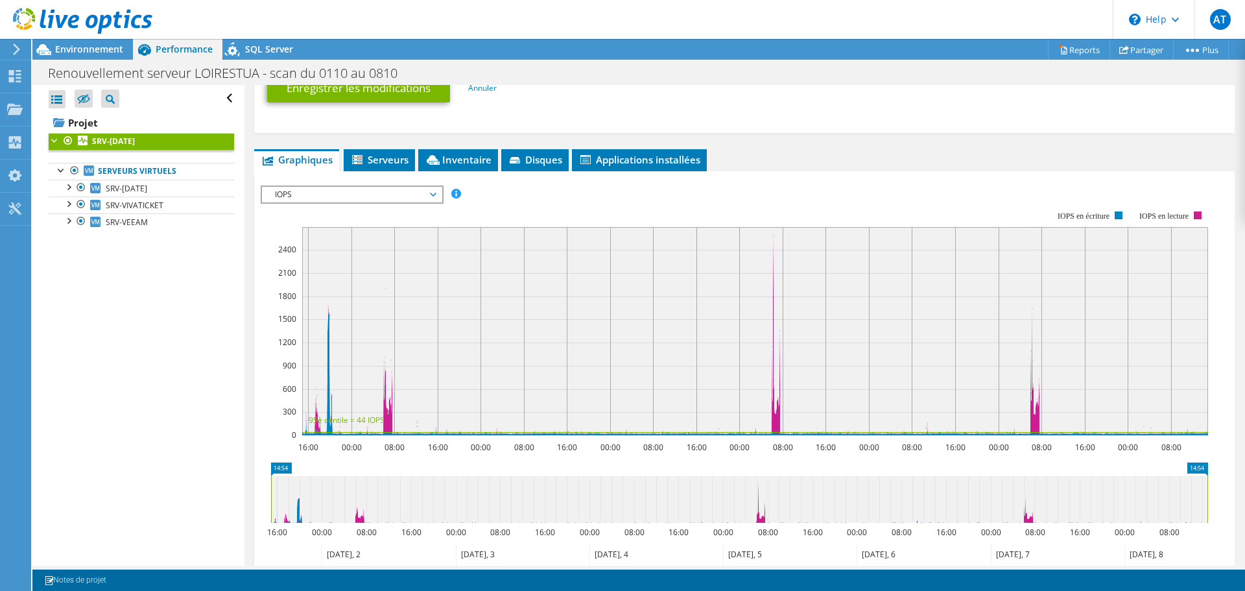
scroll to position [454, 0]
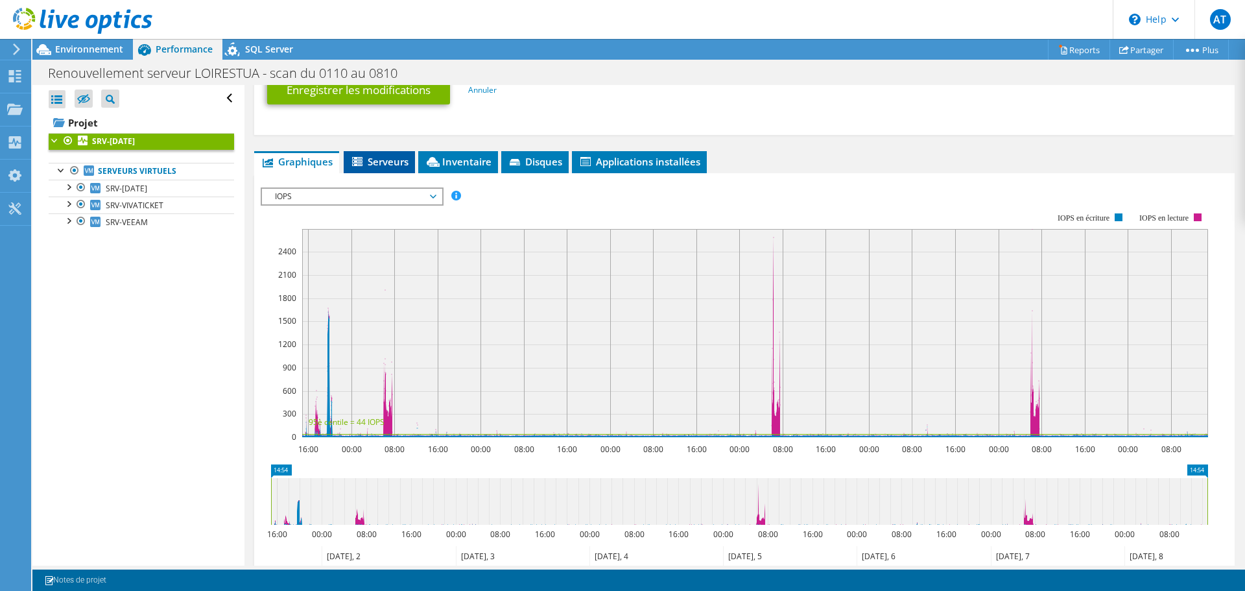
click at [386, 161] on span "Serveurs" at bounding box center [379, 161] width 58 height 13
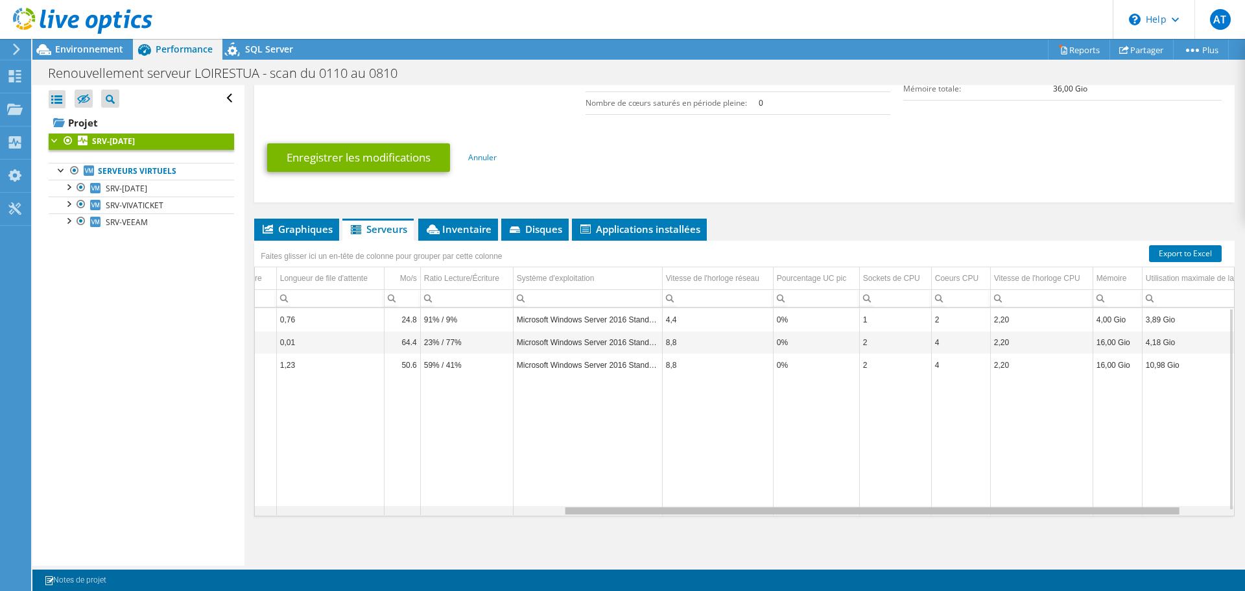
scroll to position [0, 510]
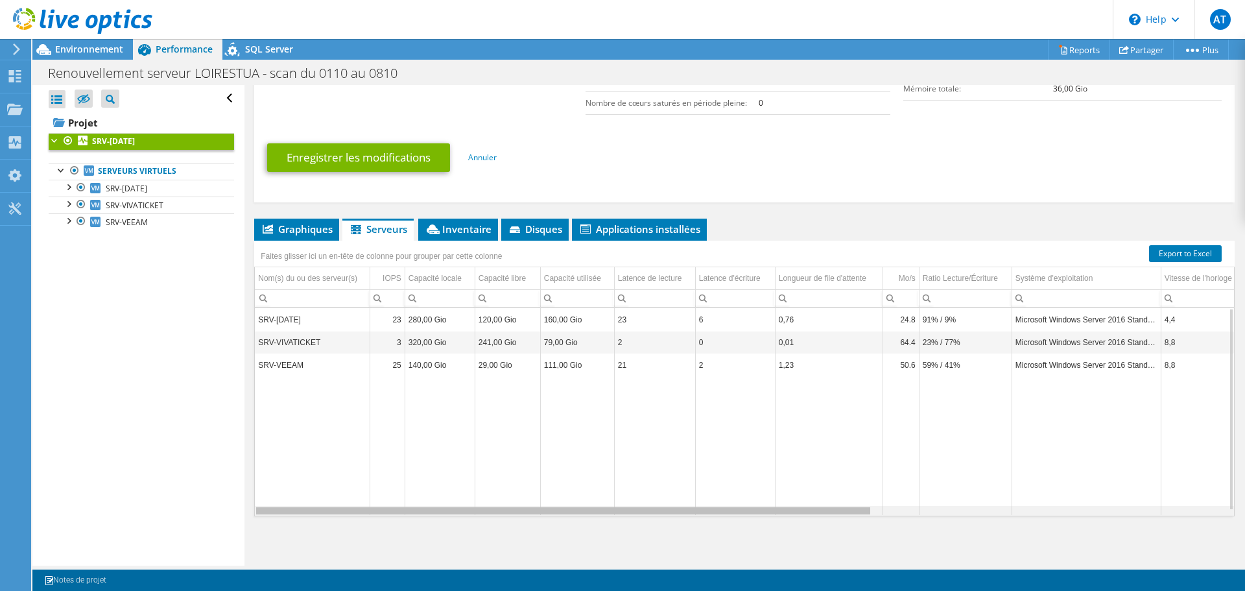
drag, startPoint x: 735, startPoint y: 512, endPoint x: 672, endPoint y: 500, distance: 64.0
click at [672, 500] on body "AT Utilisateur final [PERSON_NAME] [PERSON_NAME][EMAIL_ADDRESS][DOMAIN_NAME] Pr…" at bounding box center [622, 295] width 1245 height 591
click at [283, 233] on span "Graphiques" at bounding box center [297, 228] width 72 height 13
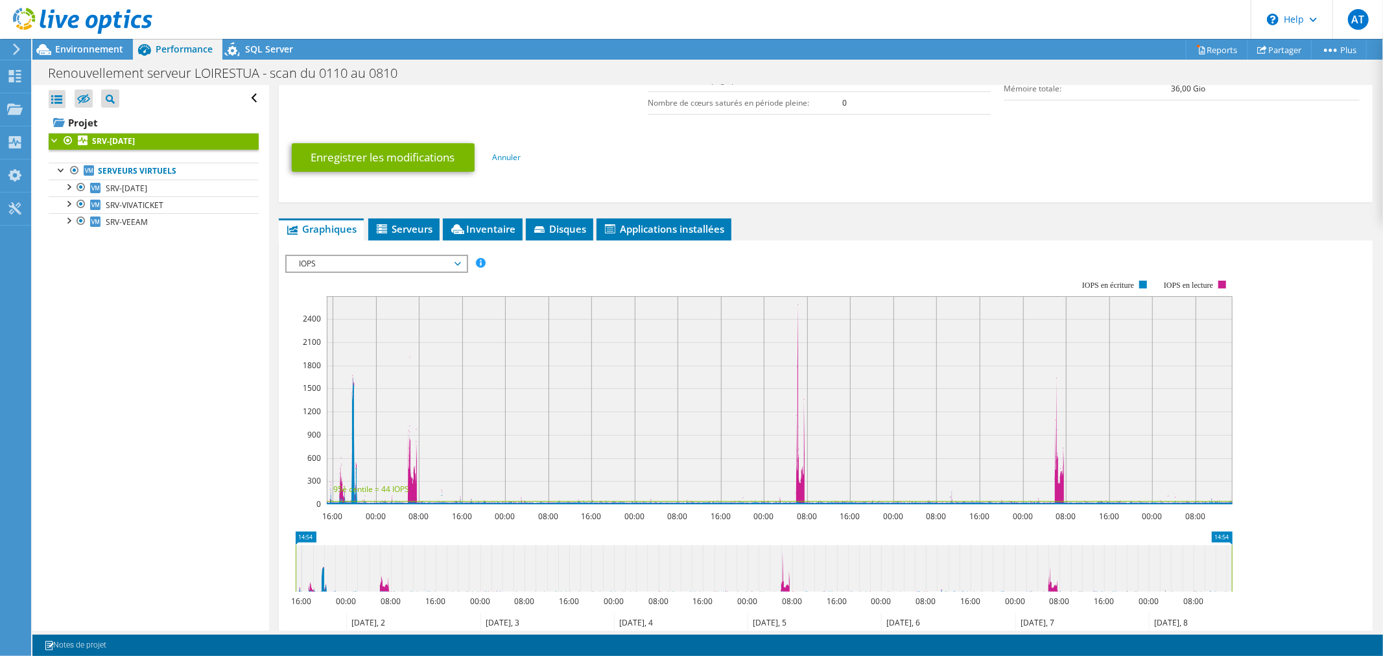
click at [500, 266] on rect at bounding box center [758, 392] width 947 height 259
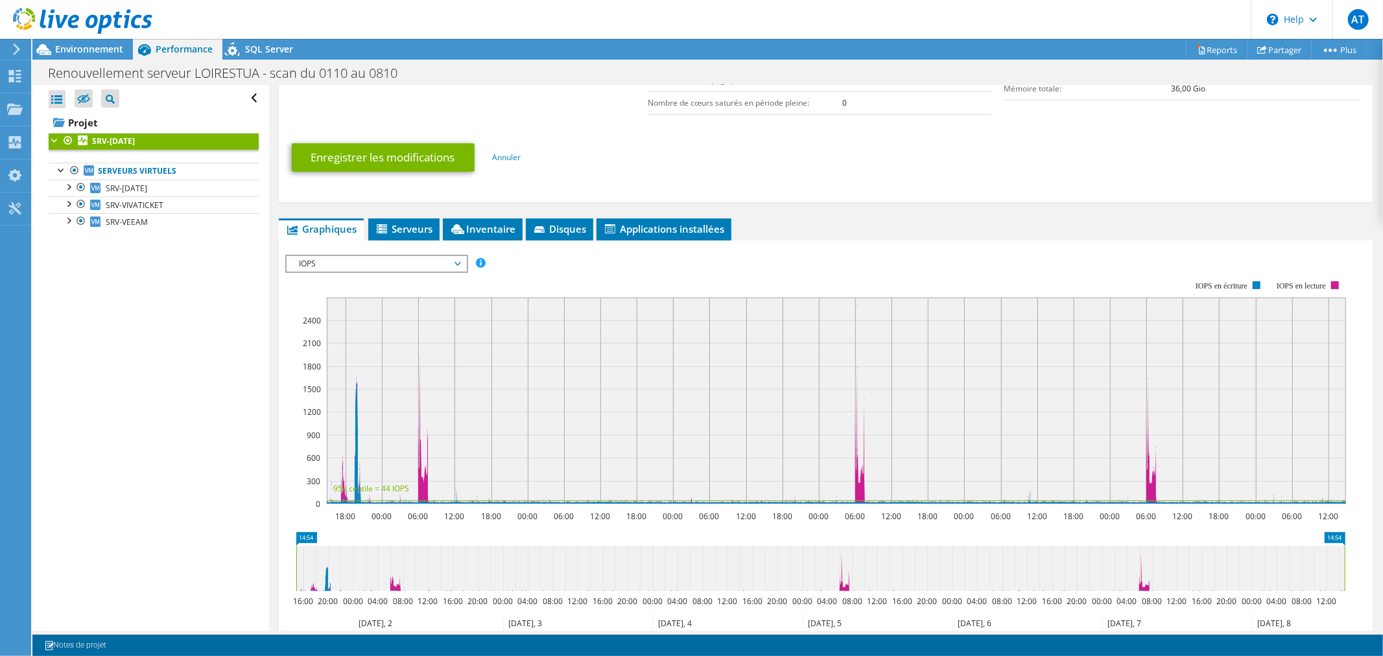
click at [839, 559] on icon at bounding box center [820, 568] width 1048 height 45
click at [844, 586] on icon at bounding box center [820, 568] width 1048 height 45
click at [423, 484] on icon at bounding box center [836, 400] width 1019 height 205
click at [410, 228] on span "Serveurs" at bounding box center [404, 228] width 58 height 13
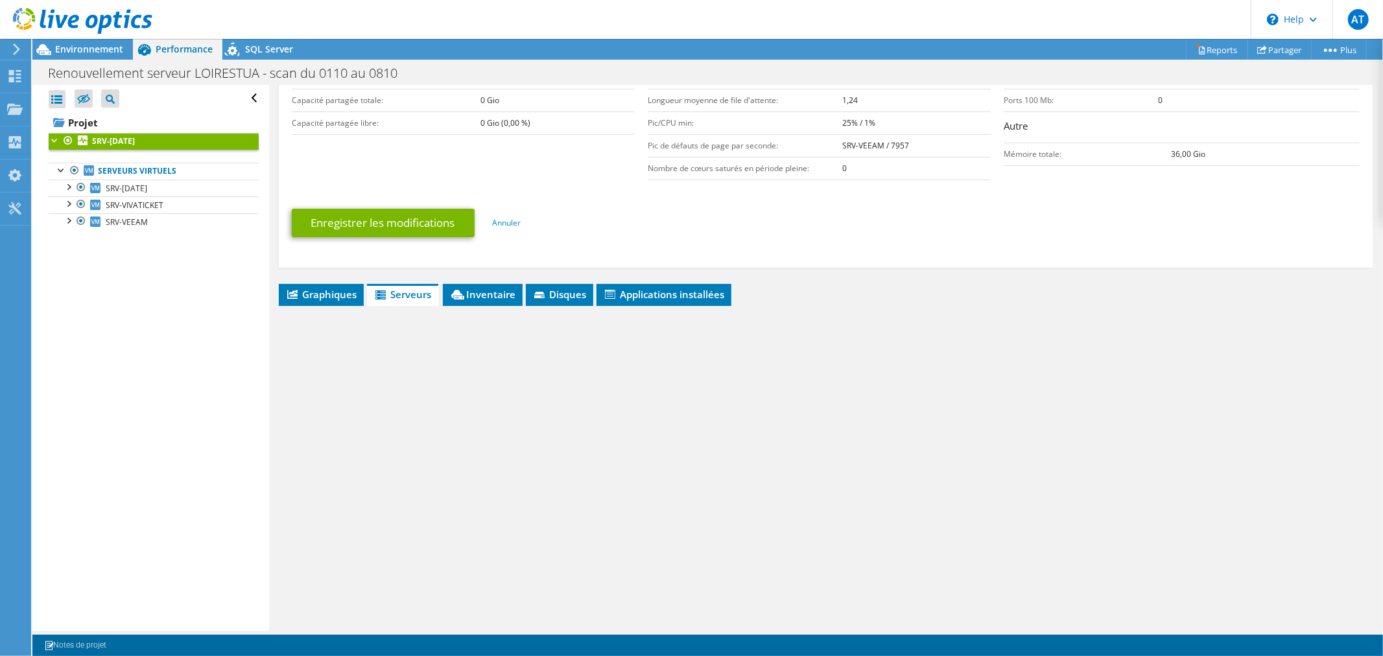
scroll to position [320, 0]
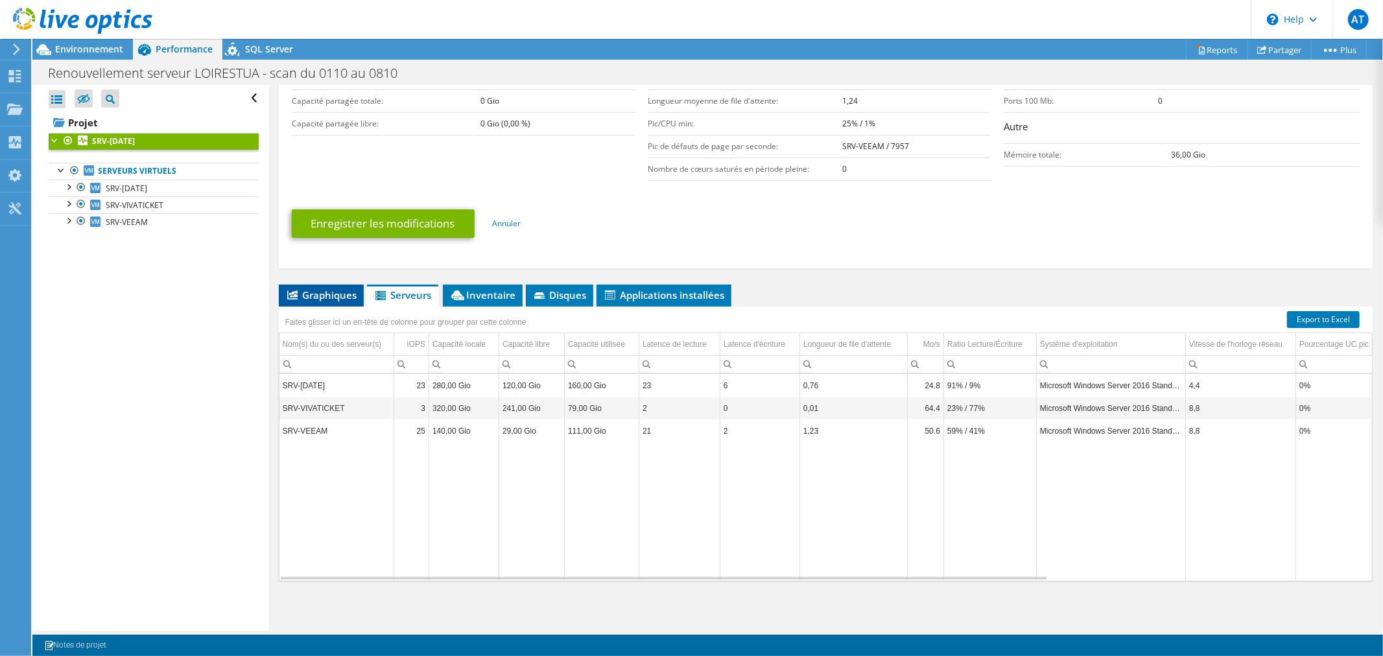
drag, startPoint x: 318, startPoint y: 303, endPoint x: 318, endPoint y: 296, distance: 7.2
click at [318, 303] on div "Graphiques Serveurs Inventaire Hyperviseur Disques Disques de cluster 0" at bounding box center [826, 447] width 1094 height 324
click at [318, 296] on span "Graphiques" at bounding box center [321, 294] width 72 height 13
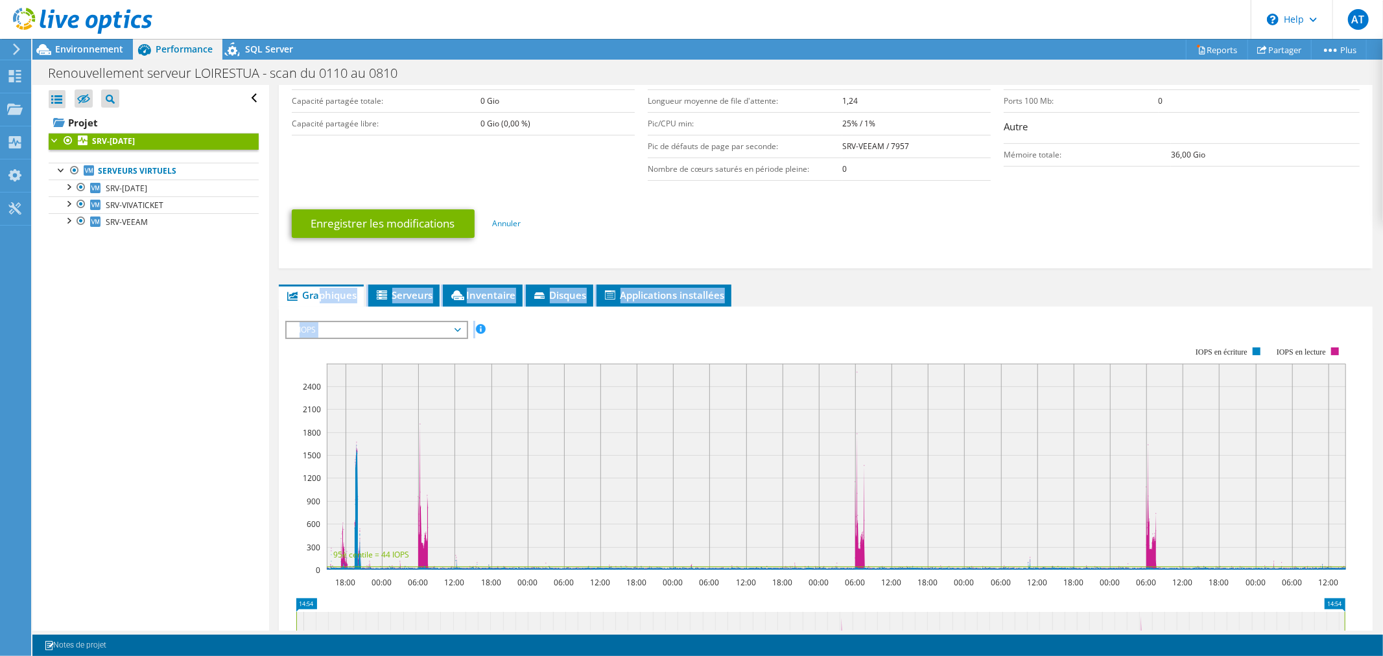
scroll to position [386, 0]
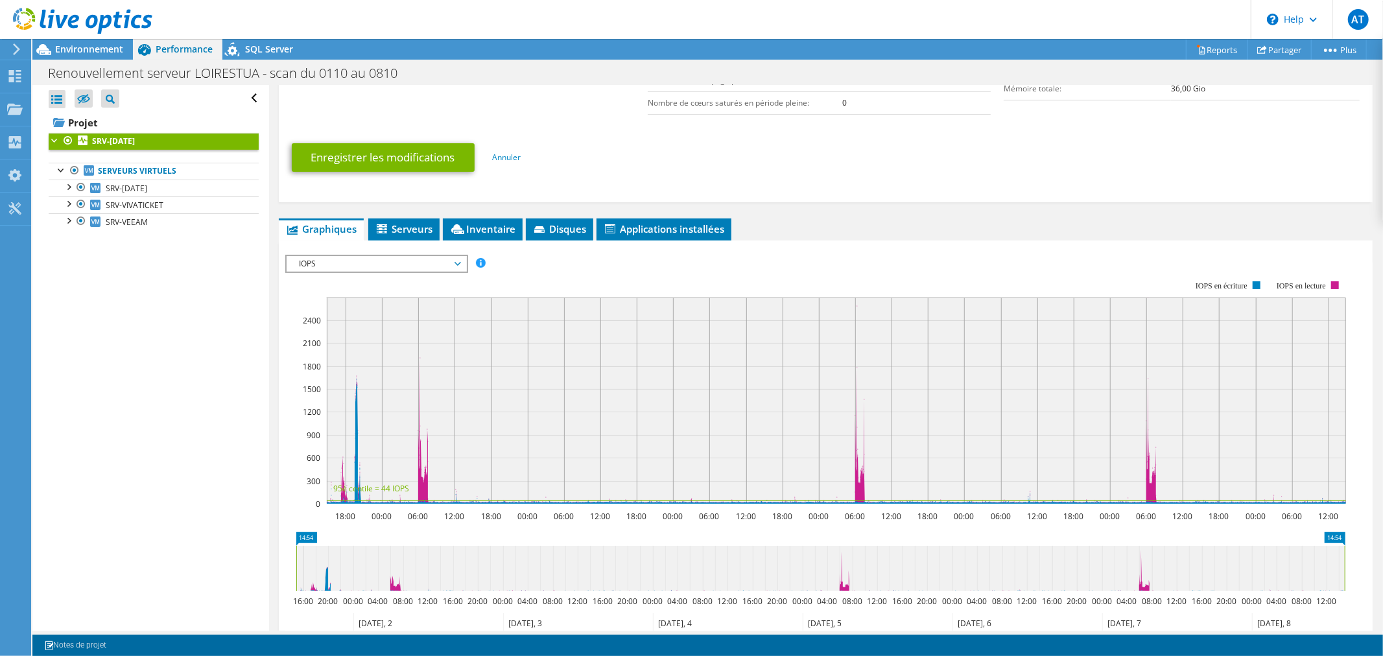
click at [370, 266] on span "IOPS" at bounding box center [376, 264] width 167 height 16
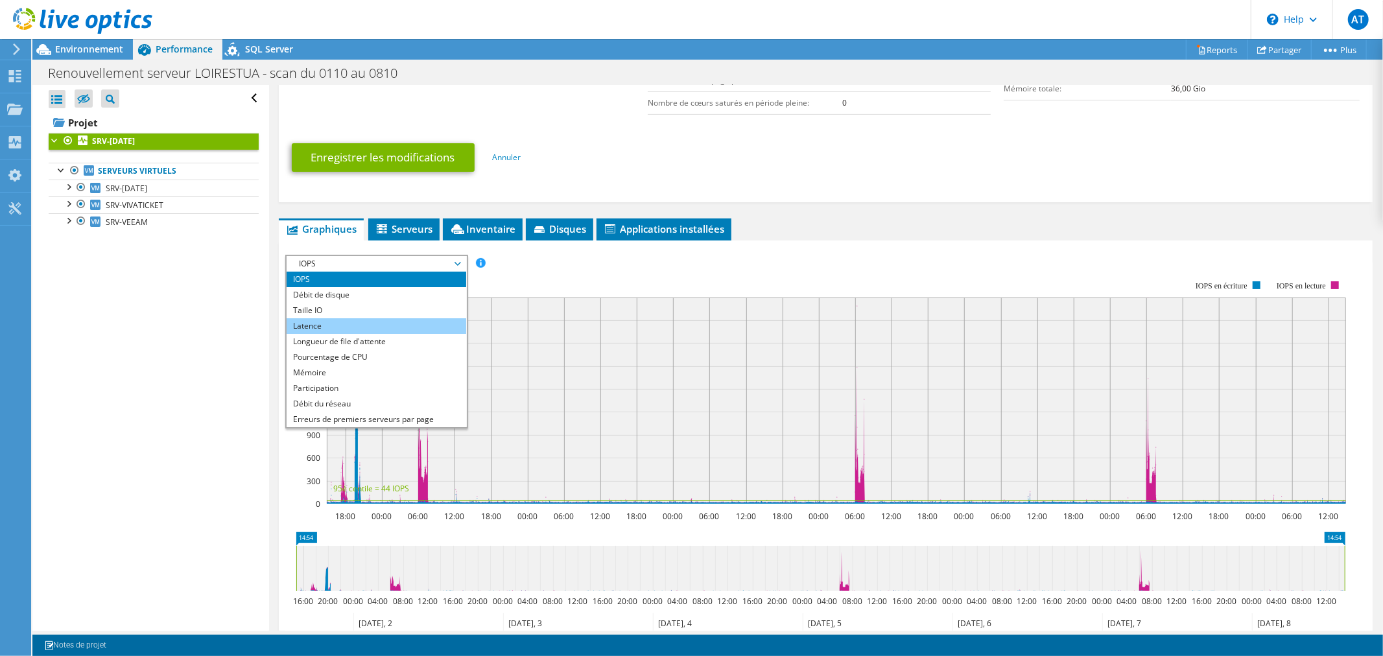
click at [367, 323] on li "Latence" at bounding box center [377, 326] width 180 height 16
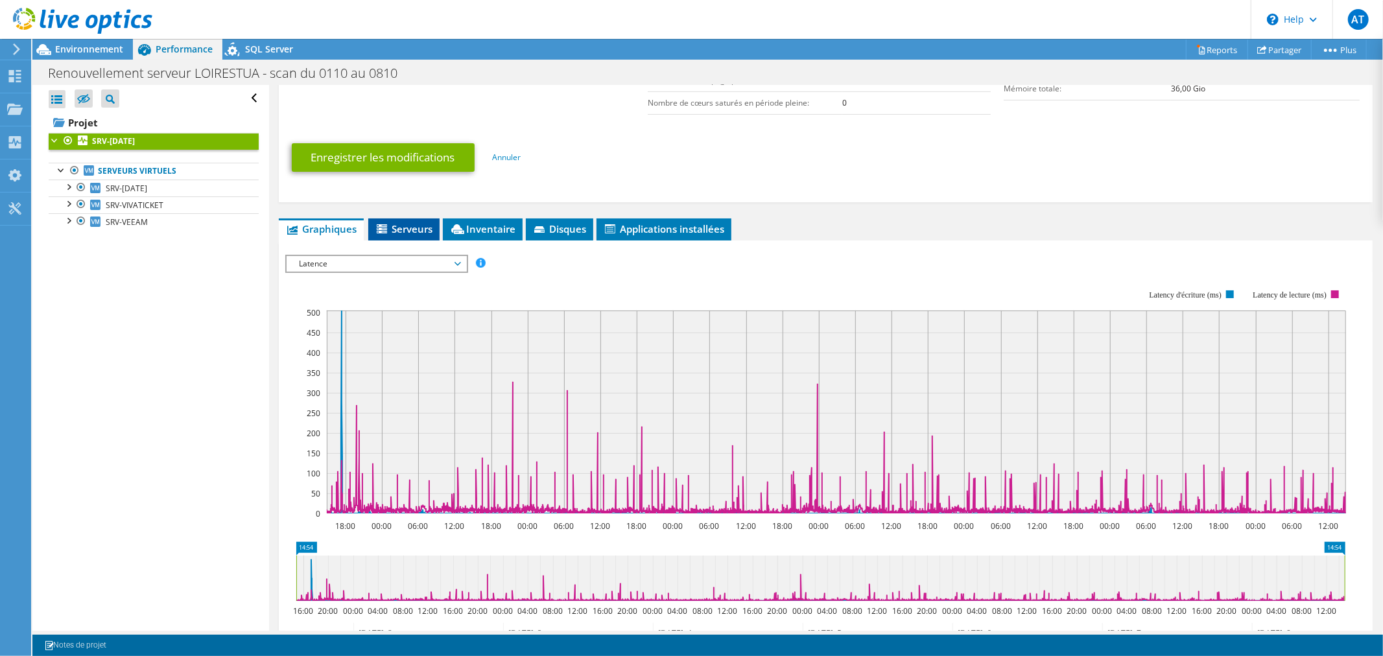
click at [390, 233] on li "Serveurs" at bounding box center [403, 229] width 71 height 22
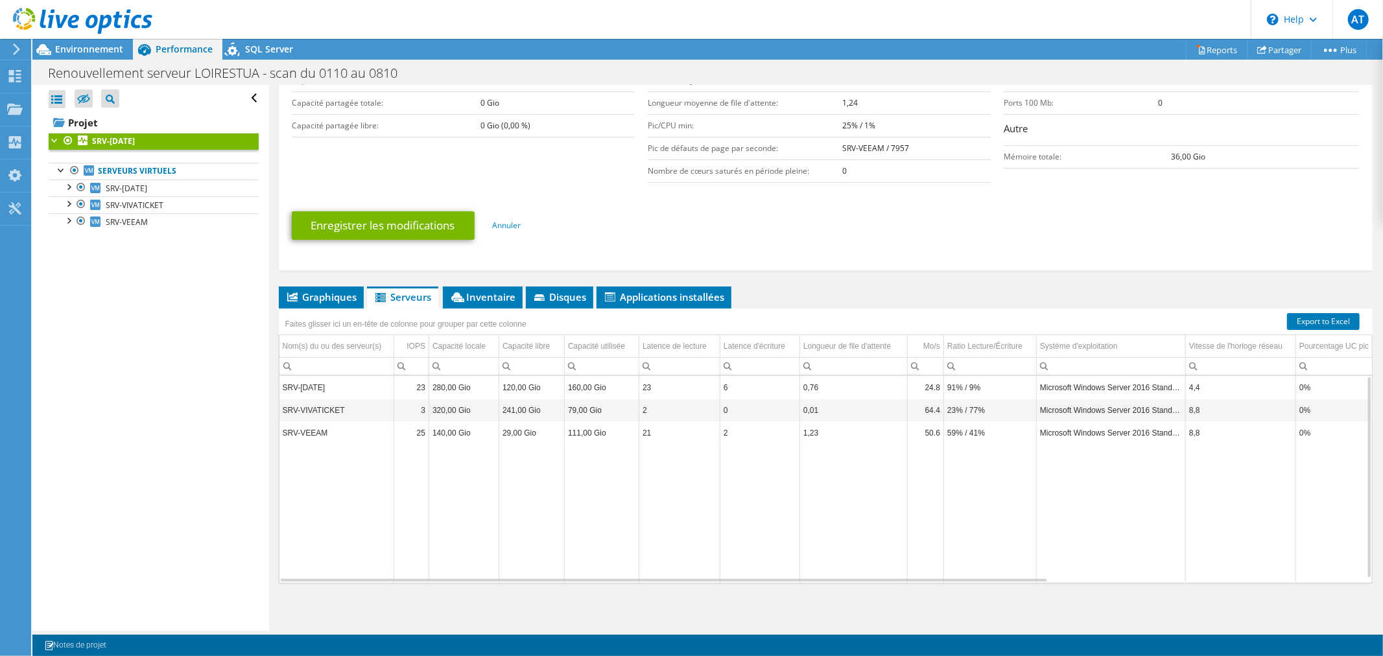
scroll to position [320, 0]
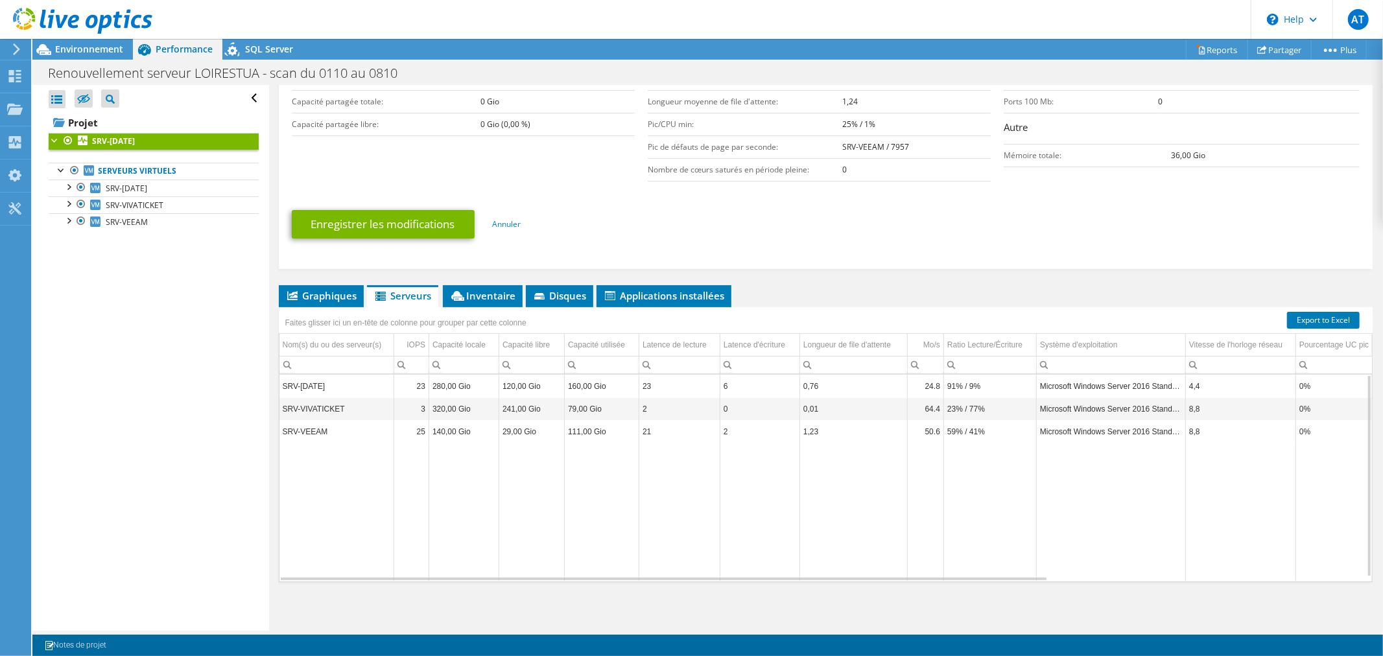
drag, startPoint x: 309, startPoint y: 318, endPoint x: 308, endPoint y: 310, distance: 7.8
click at [309, 318] on div "Faites glisser ici un en-tête de colonne pour grouper par cette colonne" at bounding box center [406, 323] width 248 height 18
click at [307, 302] on li "Graphiques" at bounding box center [321, 296] width 85 height 22
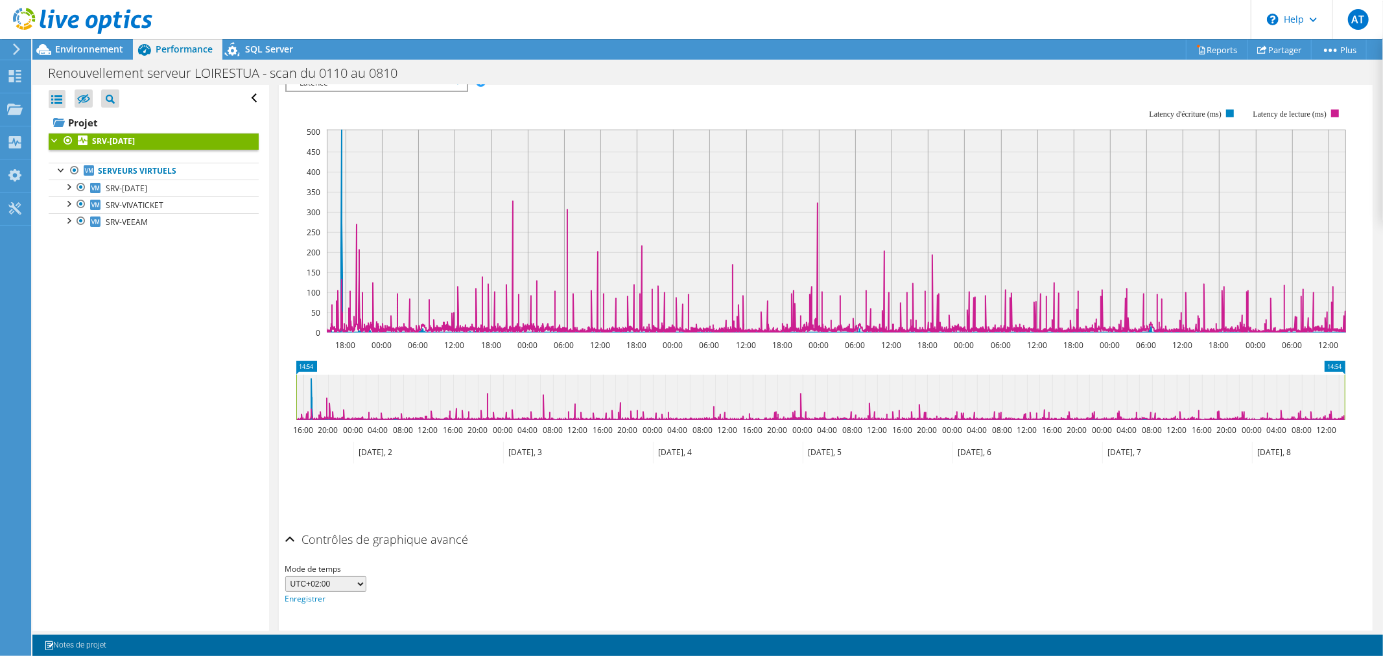
scroll to position [312, 0]
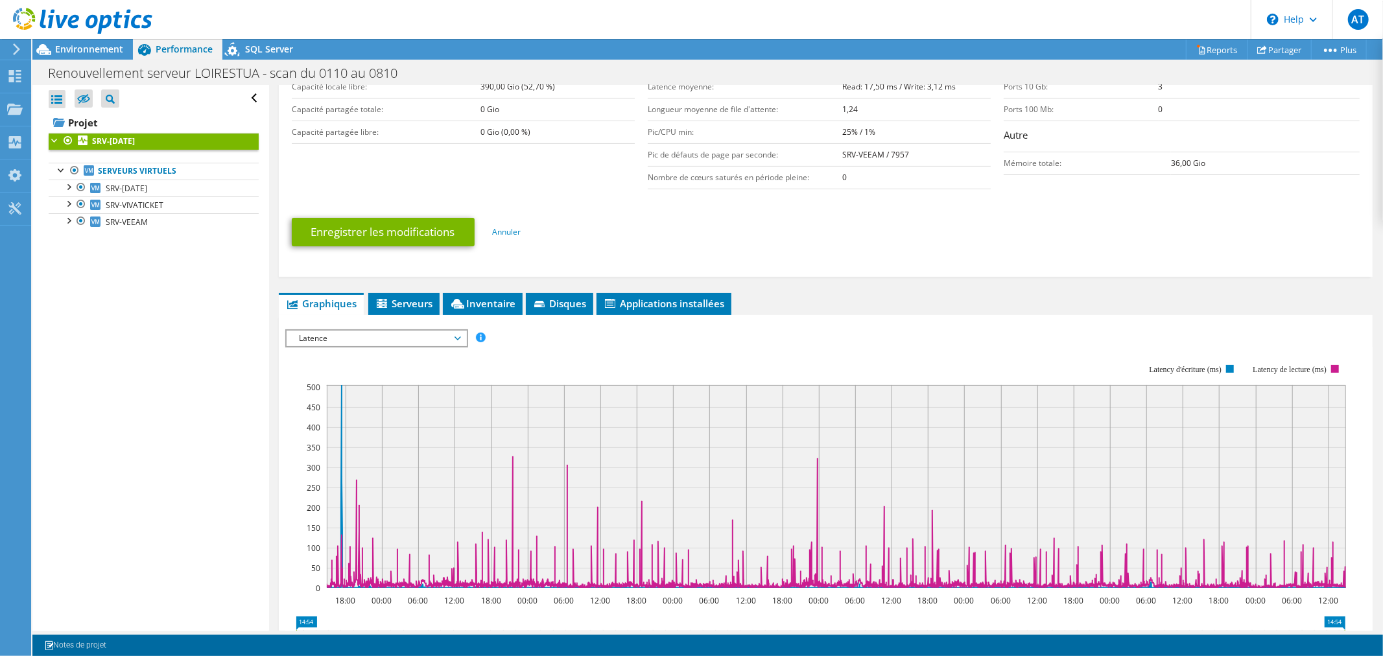
click at [417, 337] on span "Latence" at bounding box center [376, 339] width 167 height 16
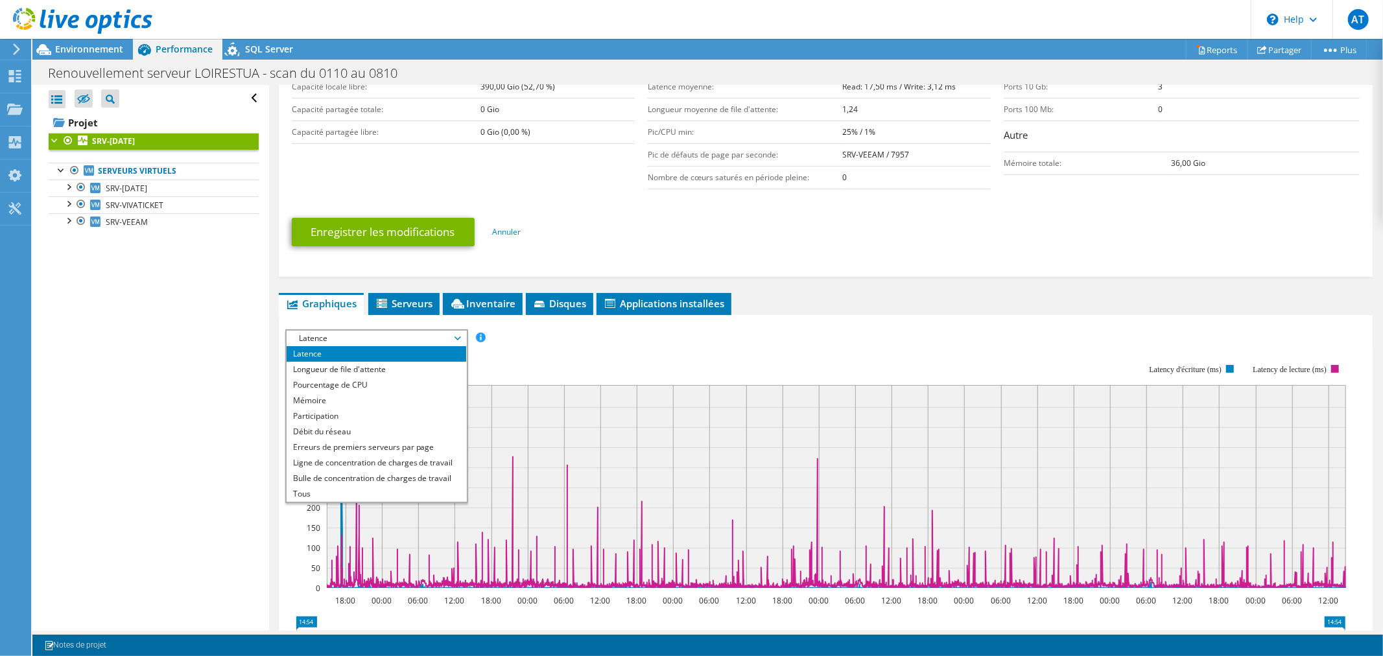
scroll to position [0, 0]
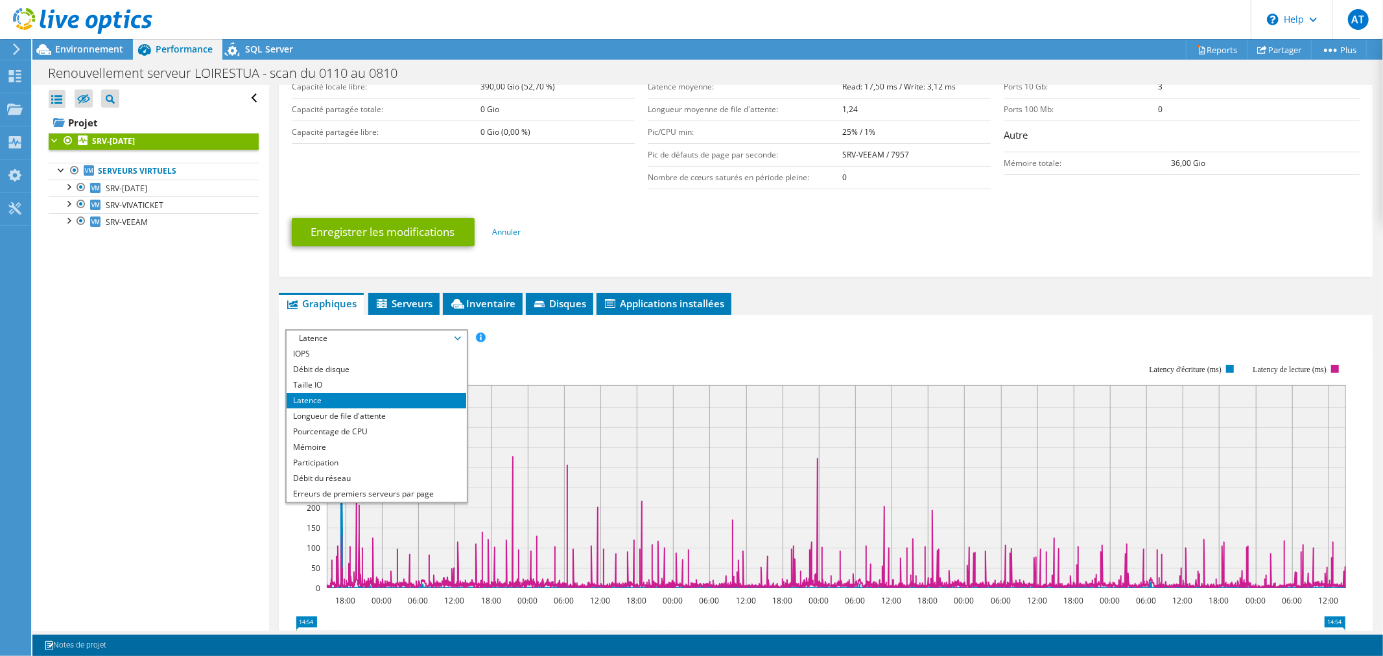
click at [590, 357] on rect at bounding box center [815, 476] width 1061 height 259
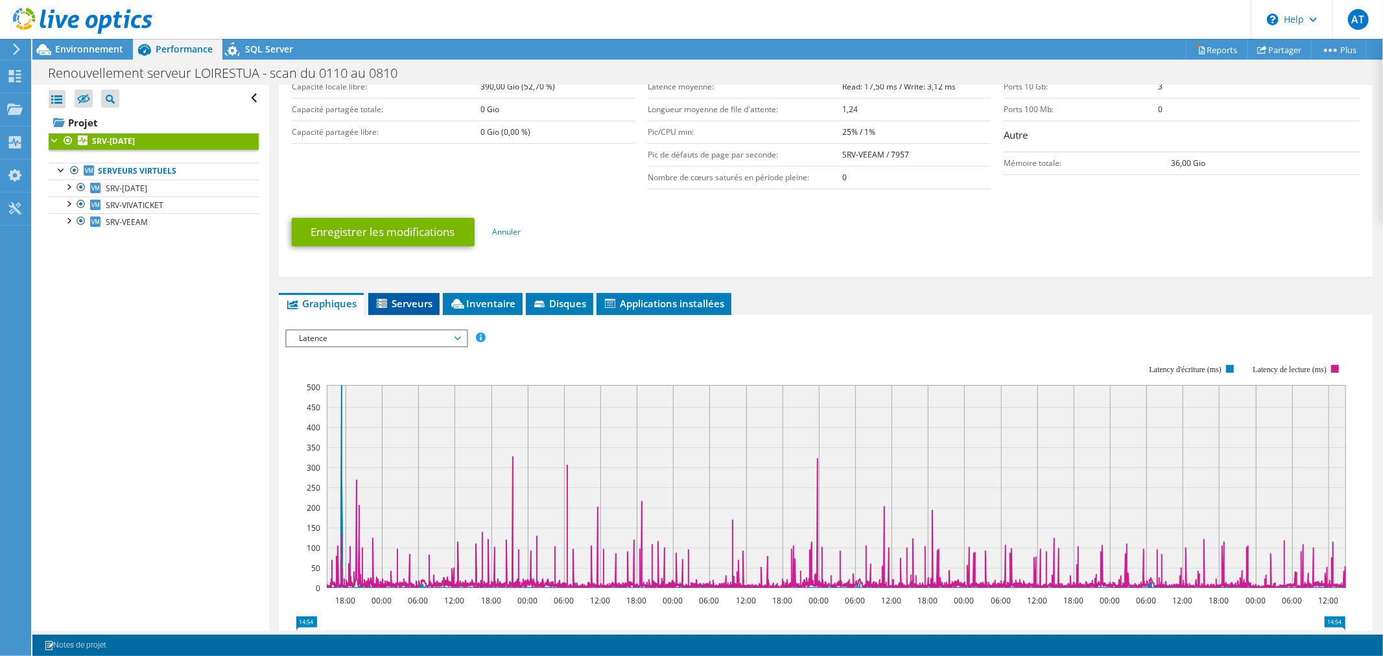
click at [389, 303] on icon at bounding box center [383, 304] width 13 height 11
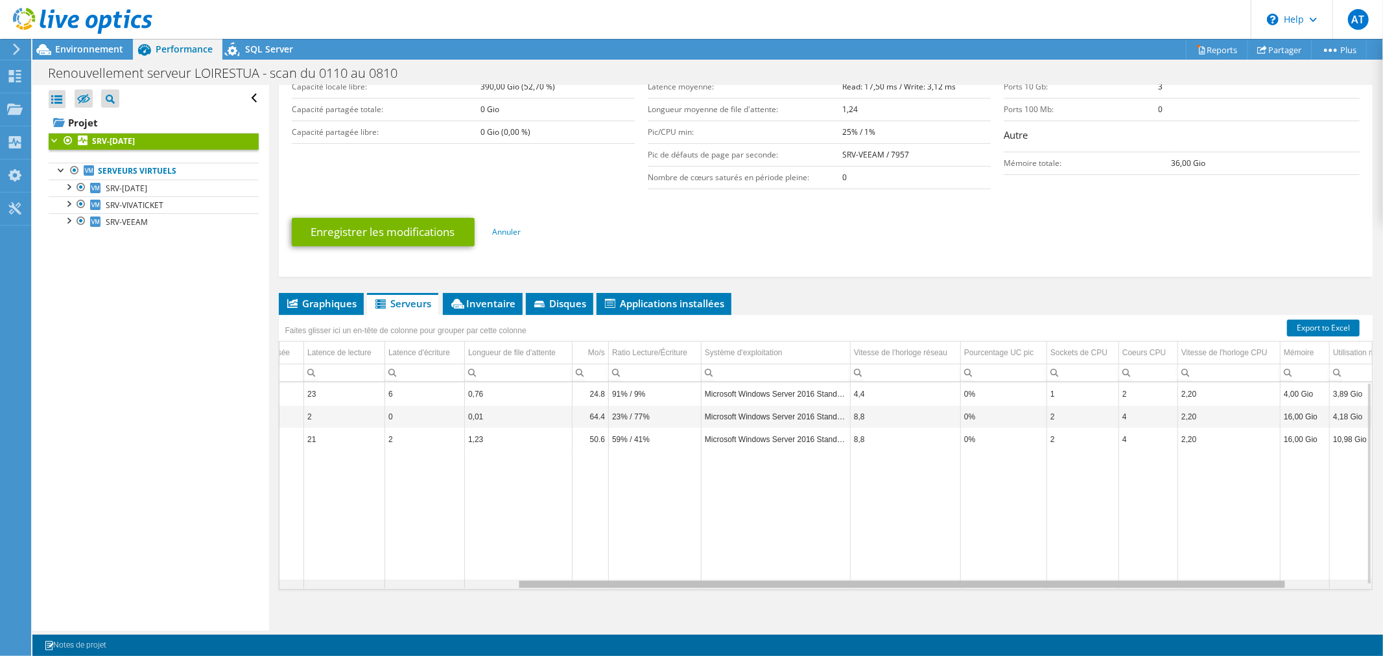
scroll to position [0, 359]
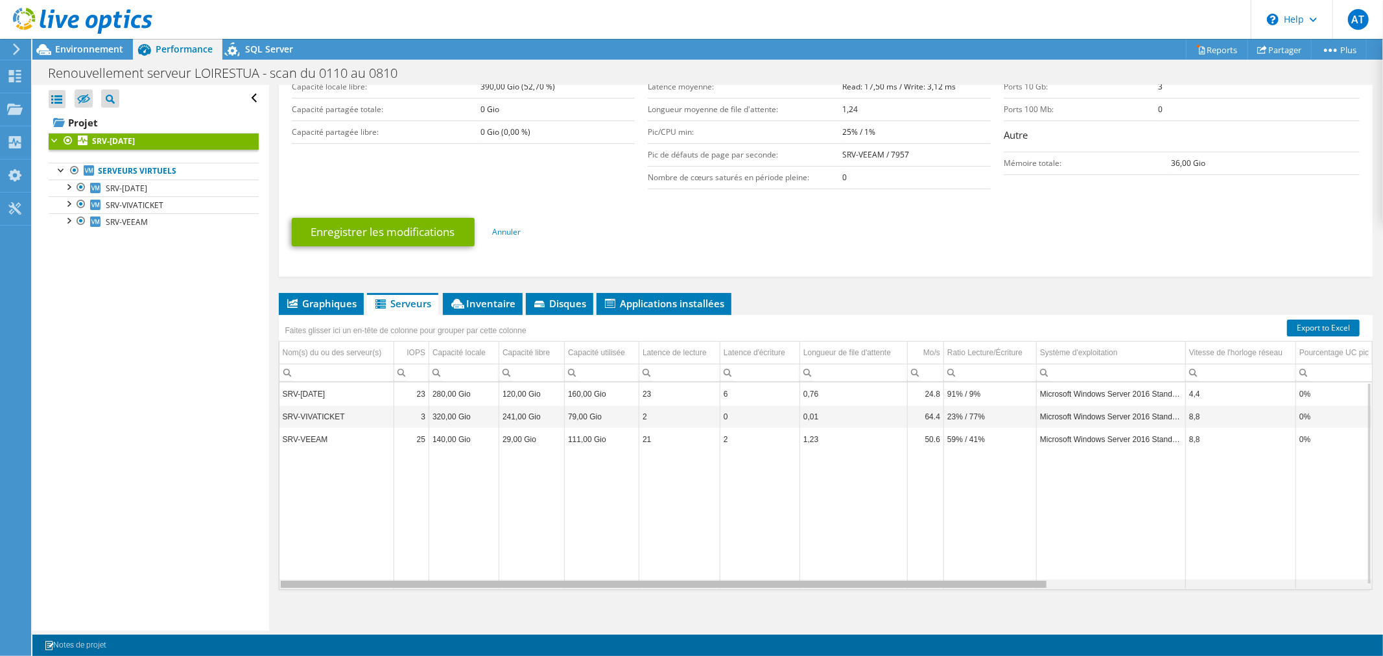
drag, startPoint x: 1009, startPoint y: 586, endPoint x: 859, endPoint y: 604, distance: 150.8
click at [859, 590] on body "AT Utilisateur final [PERSON_NAME] [PERSON_NAME][EMAIL_ADDRESS][DOMAIN_NAME] Pr…" at bounding box center [691, 328] width 1383 height 656
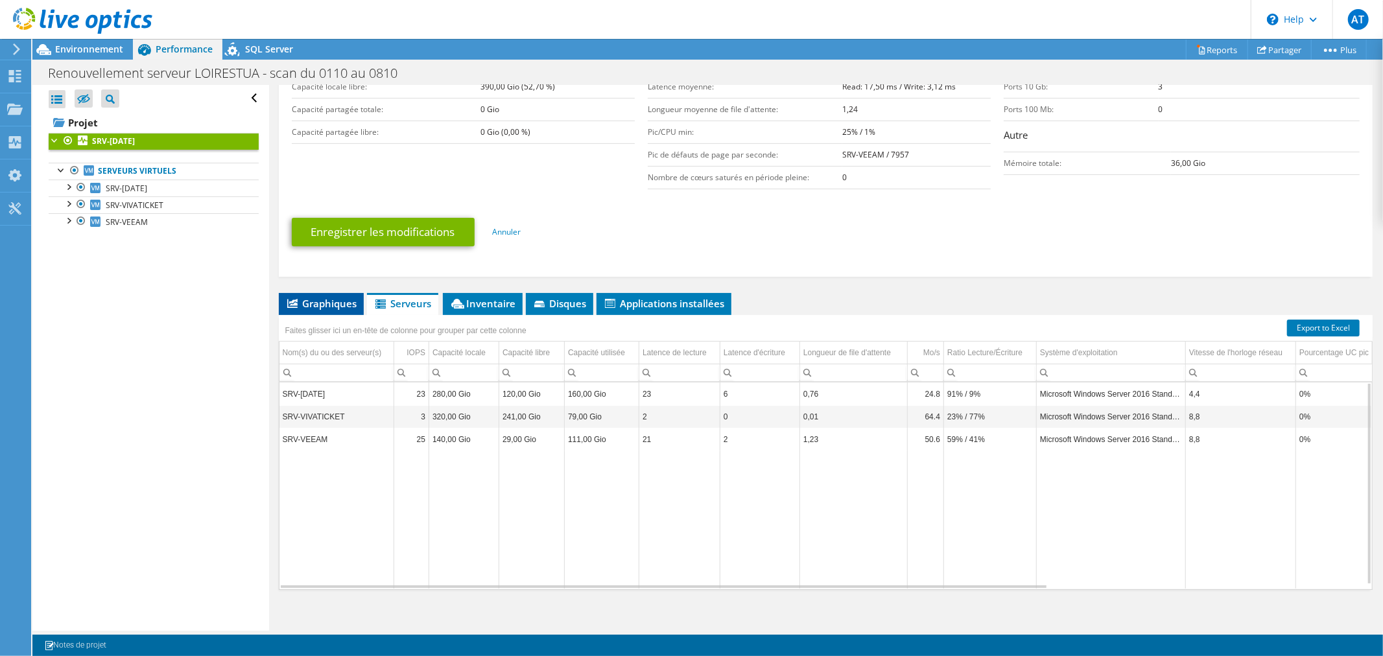
click at [316, 309] on li "Graphiques" at bounding box center [321, 304] width 85 height 22
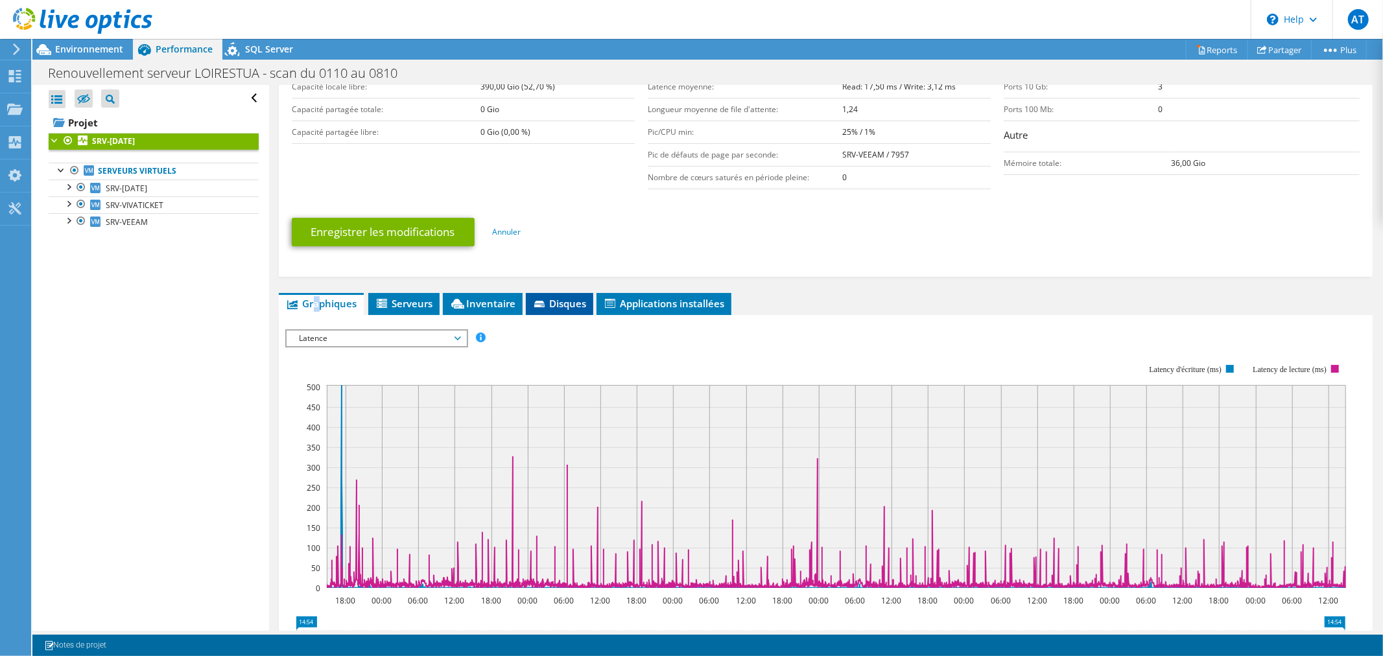
click at [575, 301] on span "Disques" at bounding box center [559, 303] width 54 height 13
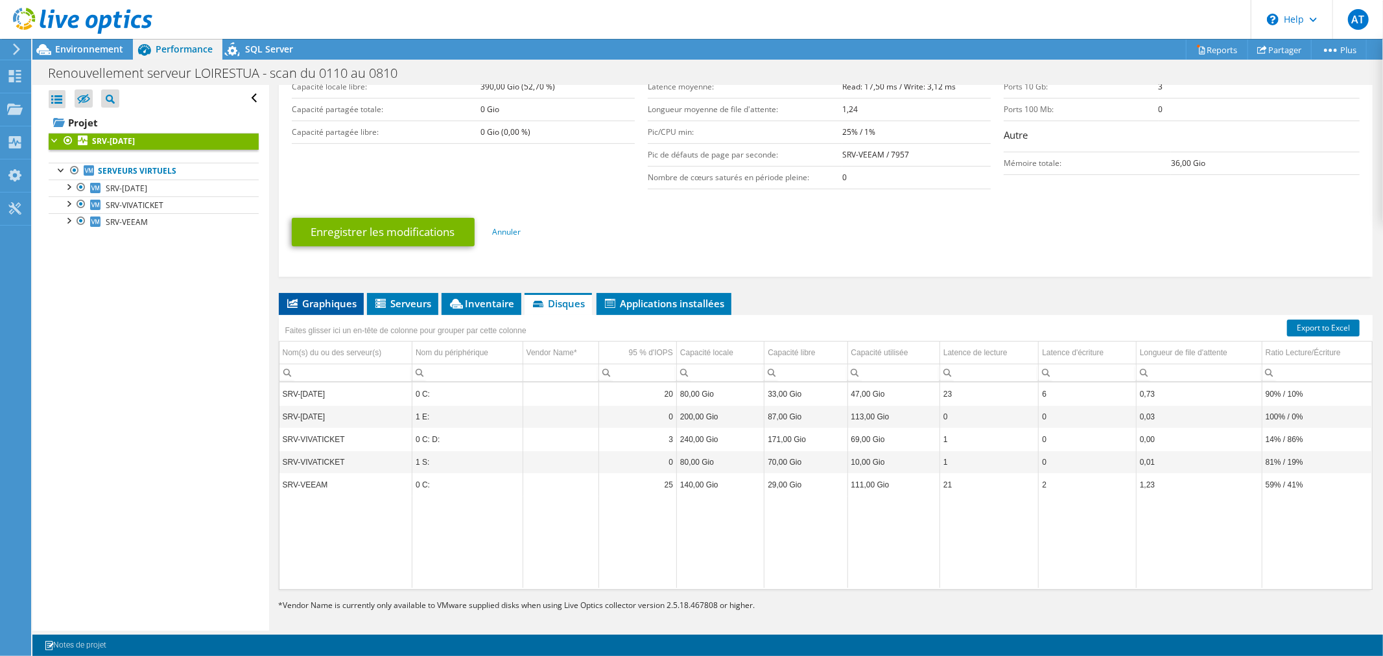
click at [342, 305] on span "Graphiques" at bounding box center [321, 303] width 72 height 13
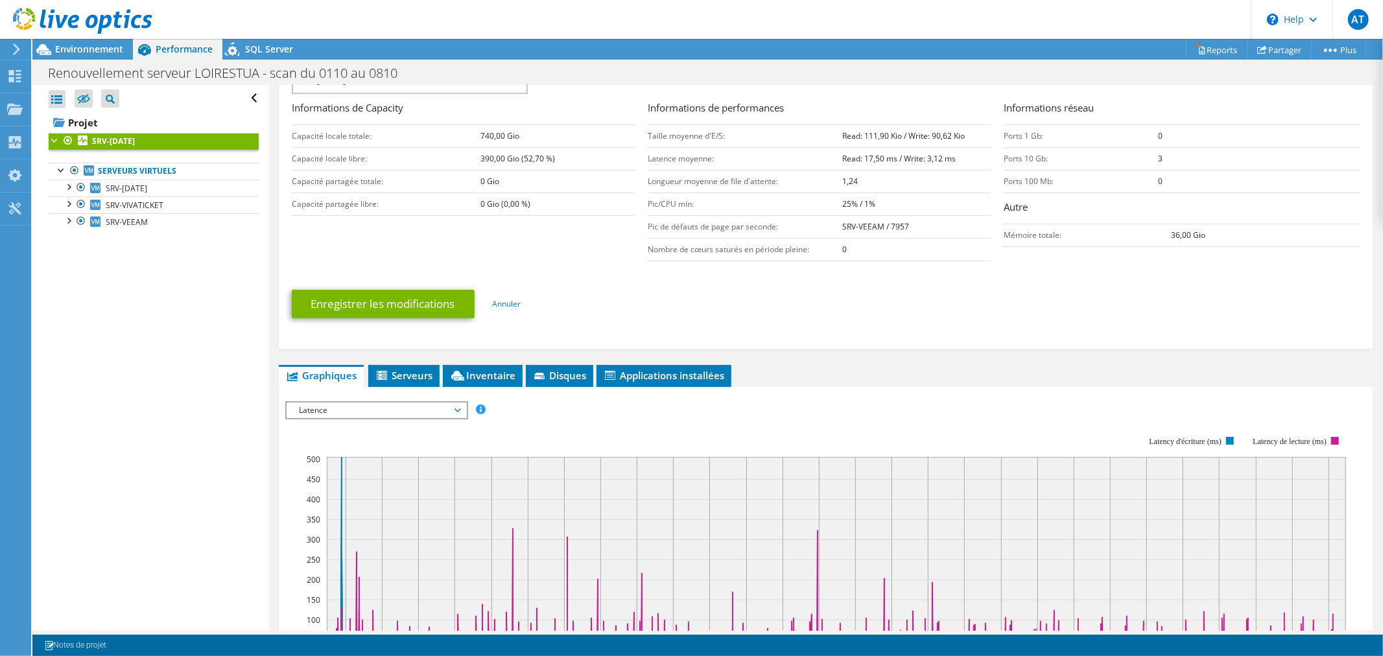
click at [404, 411] on span "Latence" at bounding box center [376, 411] width 167 height 16
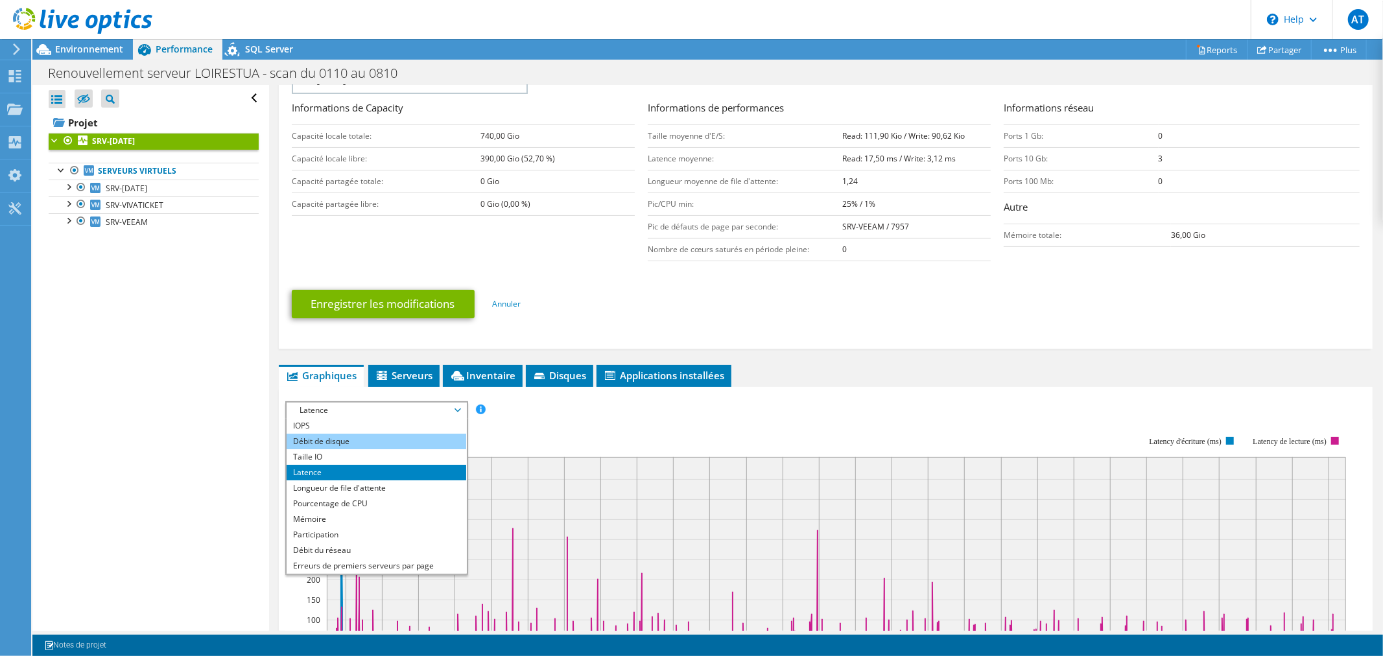
click at [365, 438] on li "Débit de disque" at bounding box center [377, 442] width 180 height 16
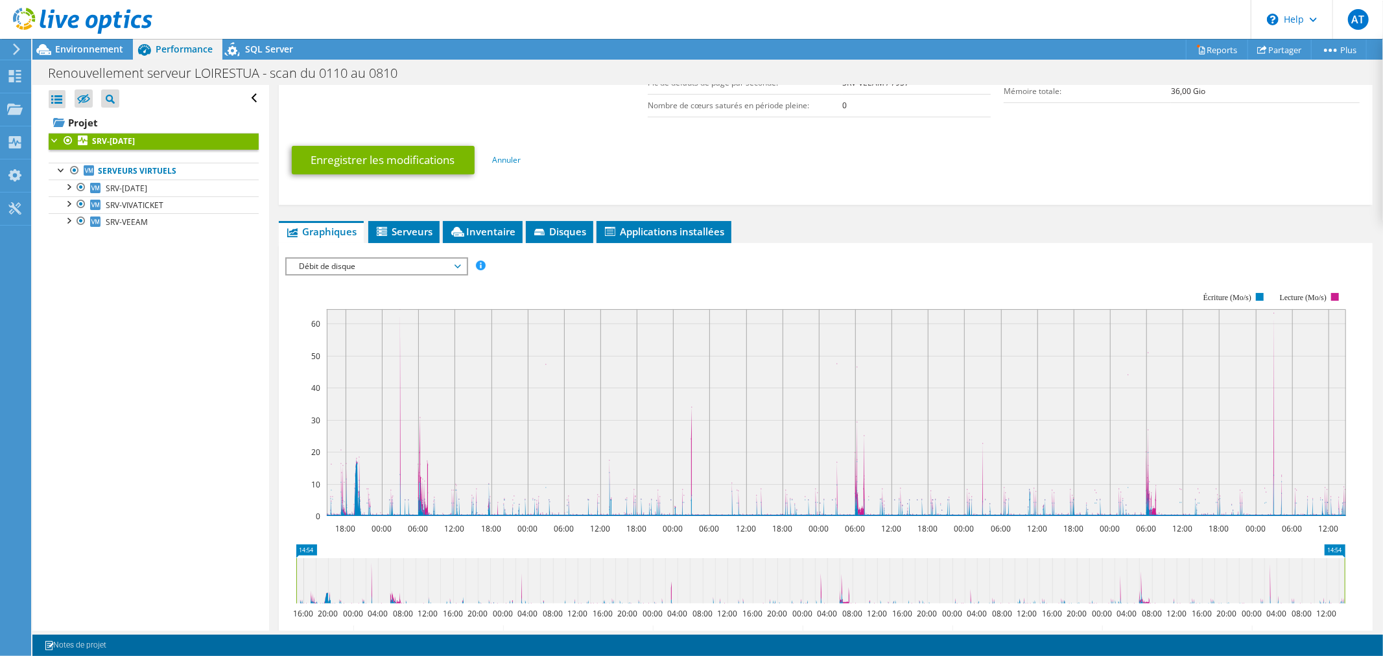
click at [397, 264] on span "Débit de disque" at bounding box center [376, 267] width 167 height 16
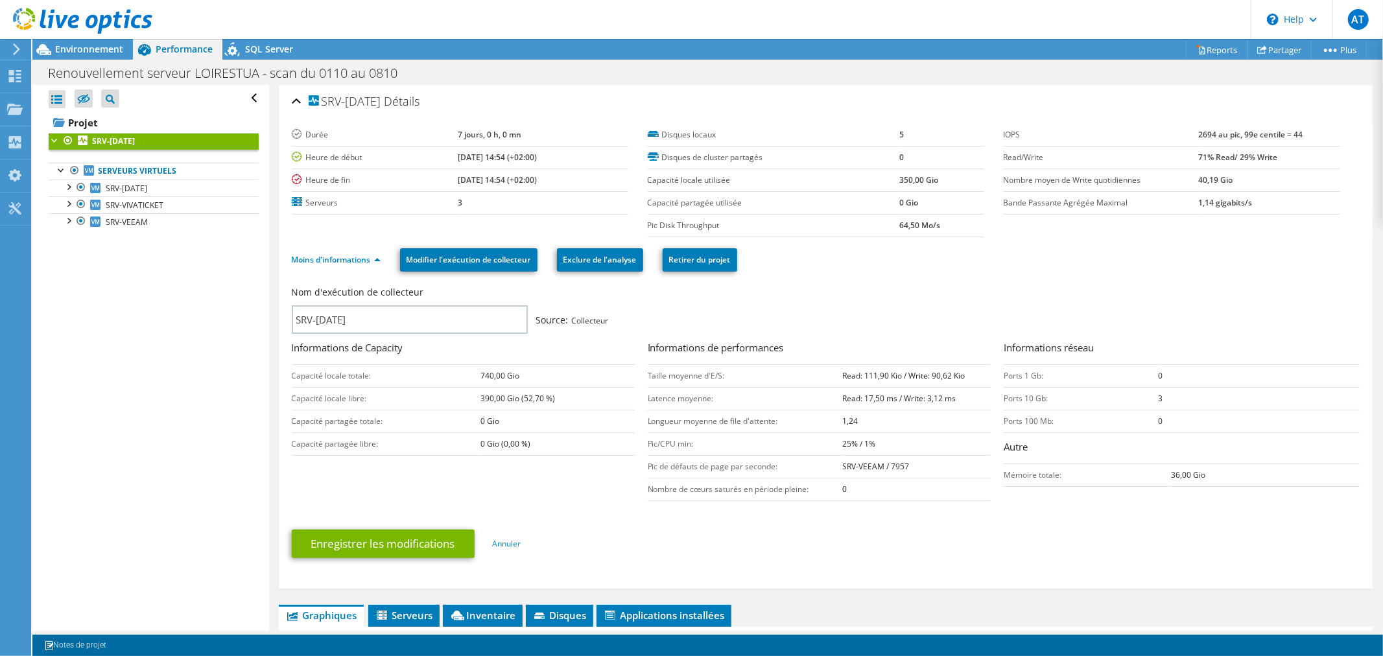
drag, startPoint x: 1188, startPoint y: 183, endPoint x: 1237, endPoint y: 187, distance: 49.4
click at [1237, 187] on tr "Nombre moyen de Write quotidiennes 40,19 Gio" at bounding box center [1171, 180] width 336 height 23
